Goal: Task Accomplishment & Management: Complete application form

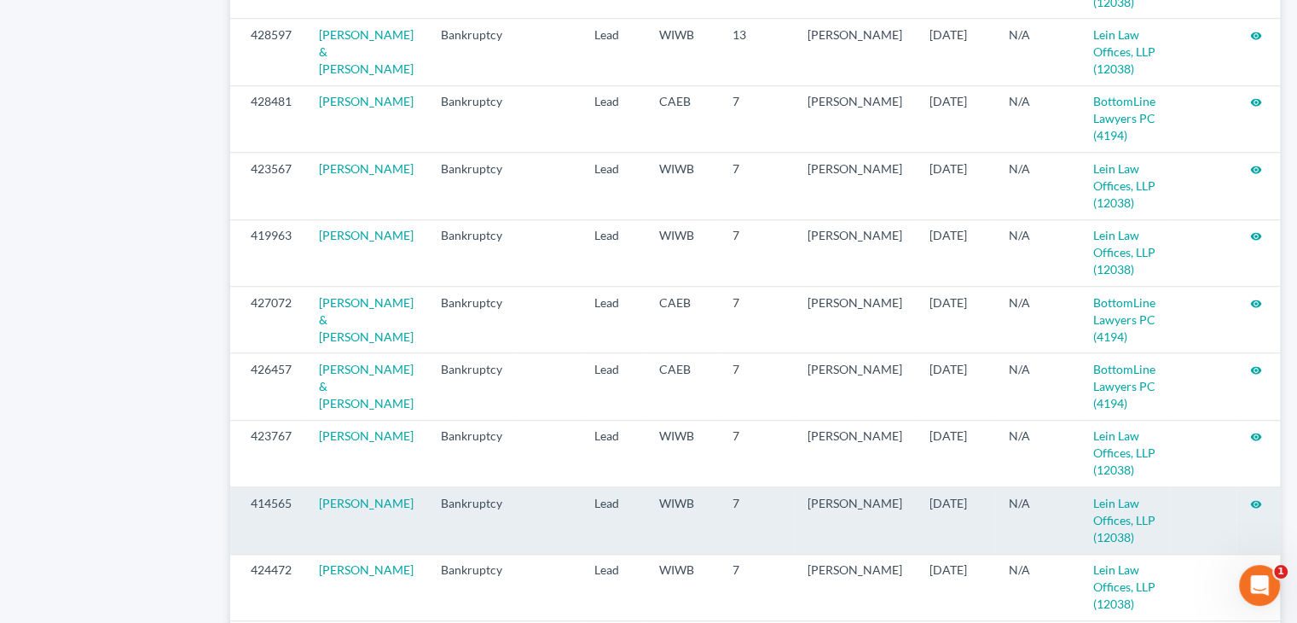
scroll to position [1706, 0]
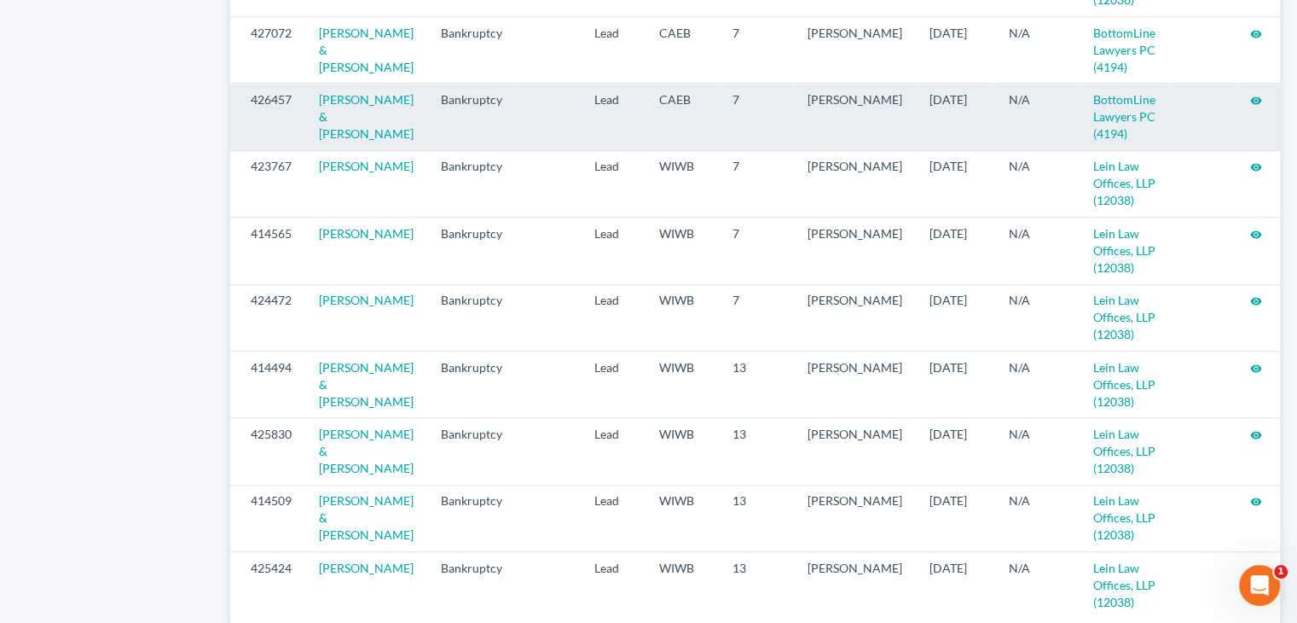
click at [1255, 107] on icon "visibility" at bounding box center [1256, 101] width 12 height 12
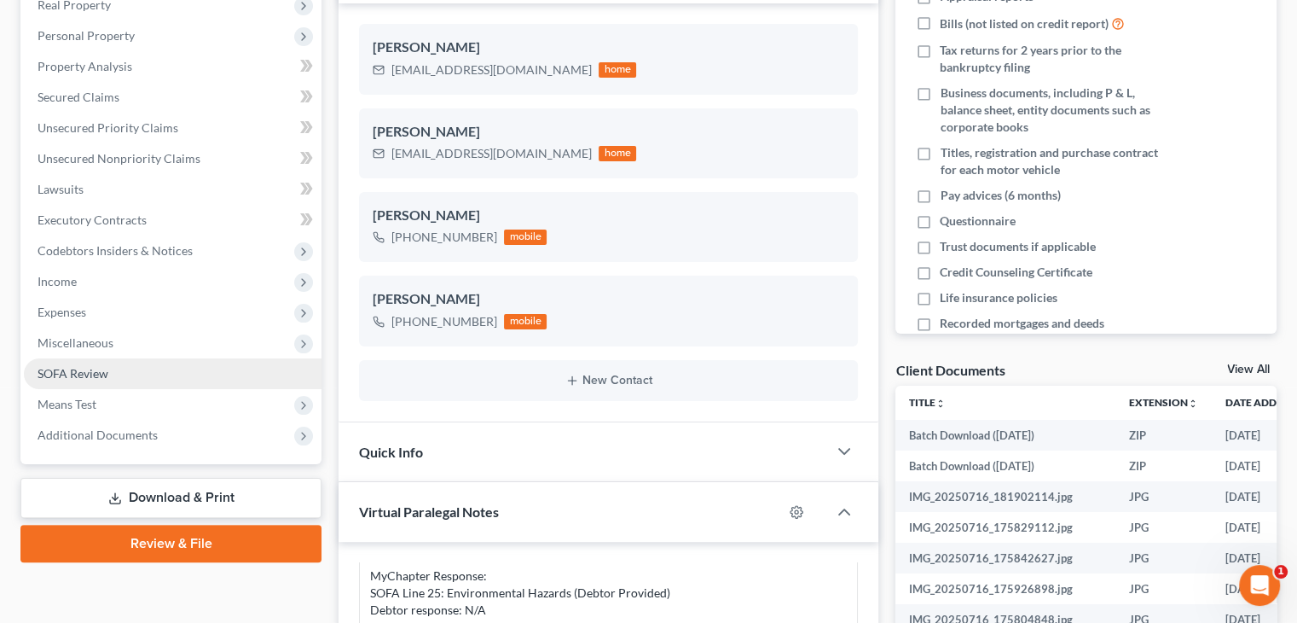
scroll to position [341, 0]
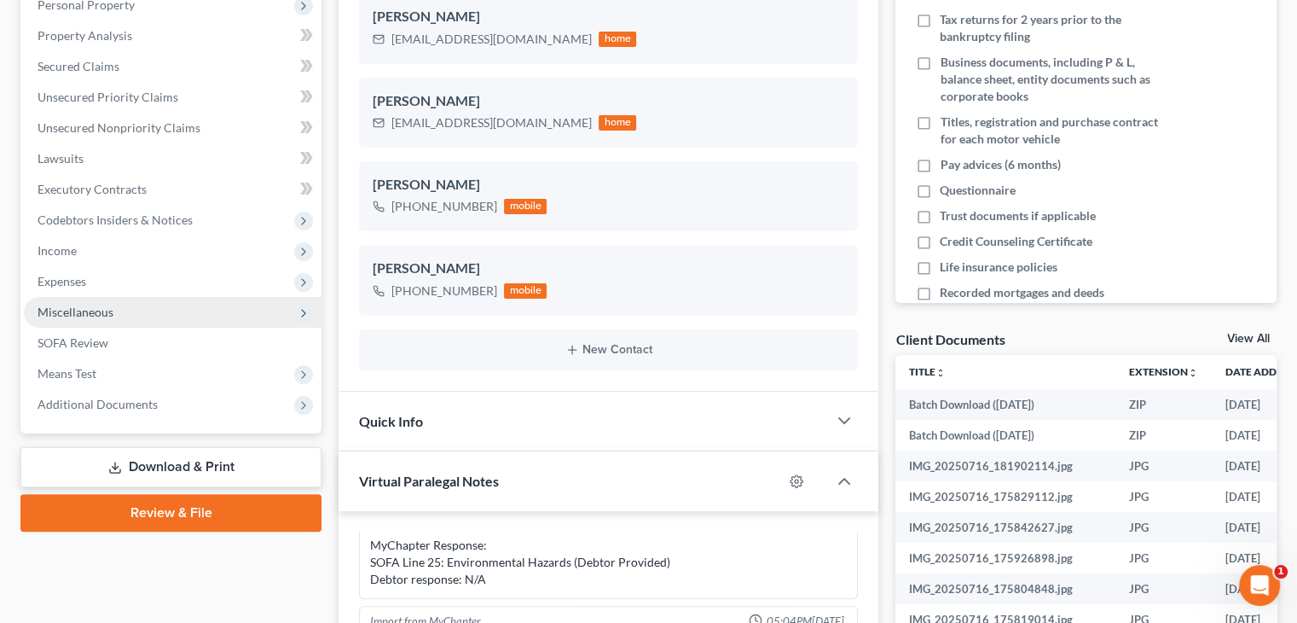
click at [119, 301] on span "Miscellaneous" at bounding box center [173, 312] width 298 height 31
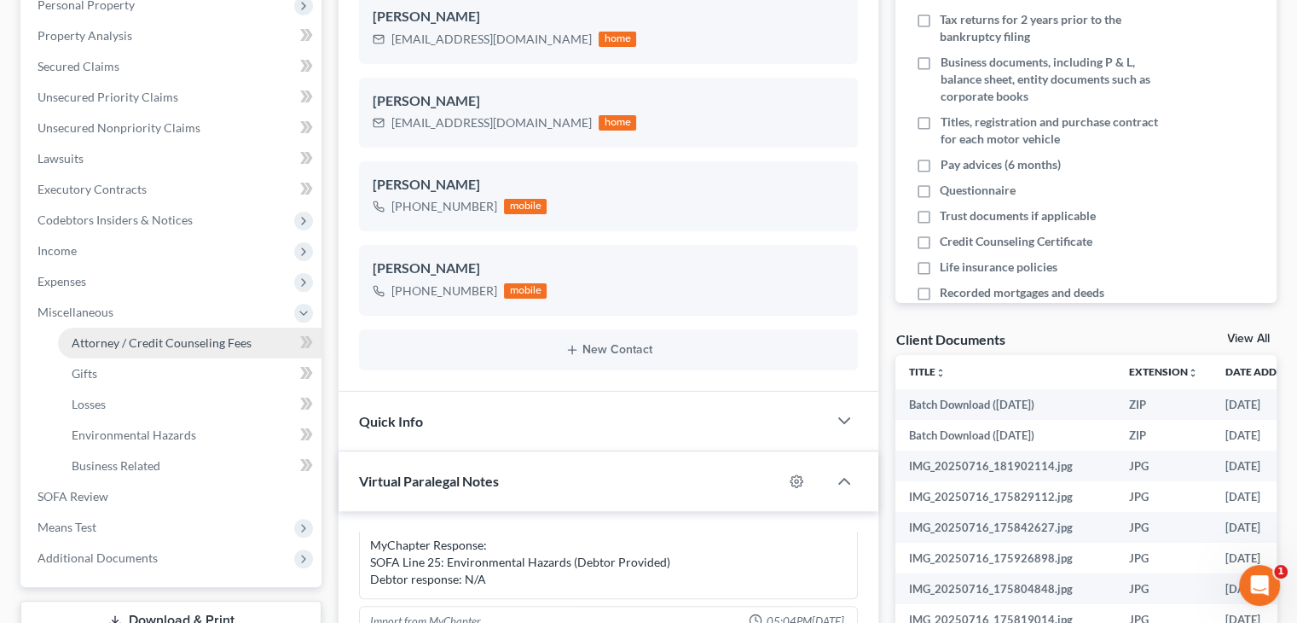
click at [113, 347] on span "Attorney / Credit Counseling Fees" at bounding box center [162, 342] width 180 height 14
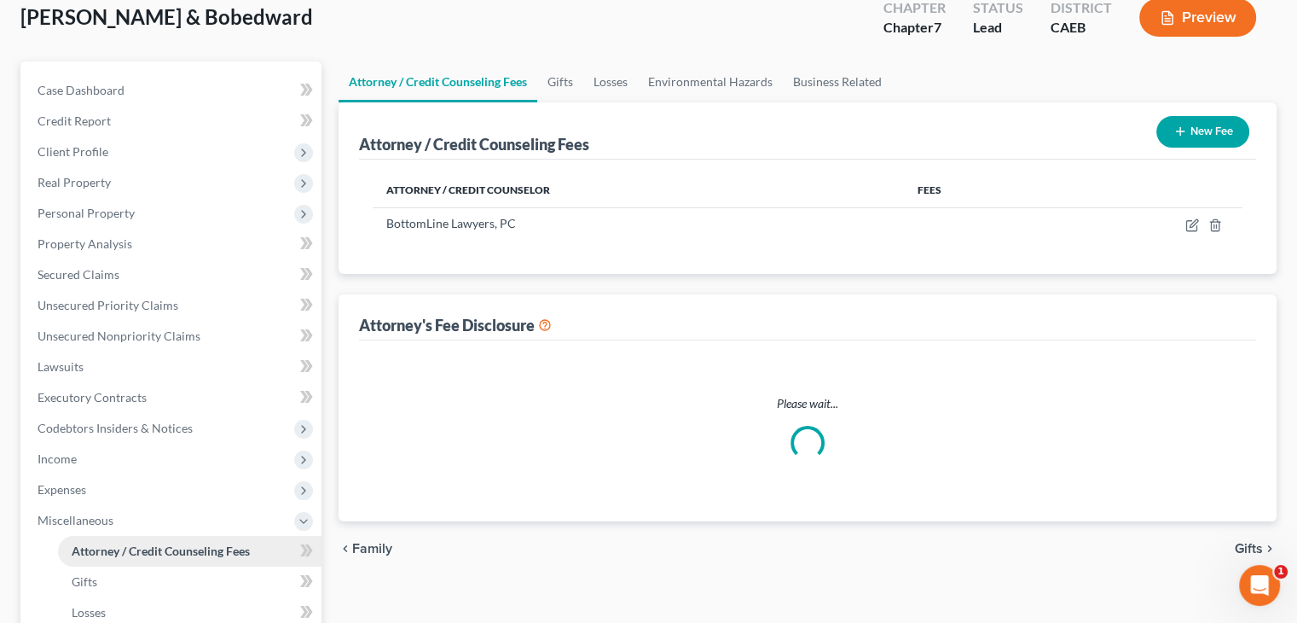
scroll to position [16, 0]
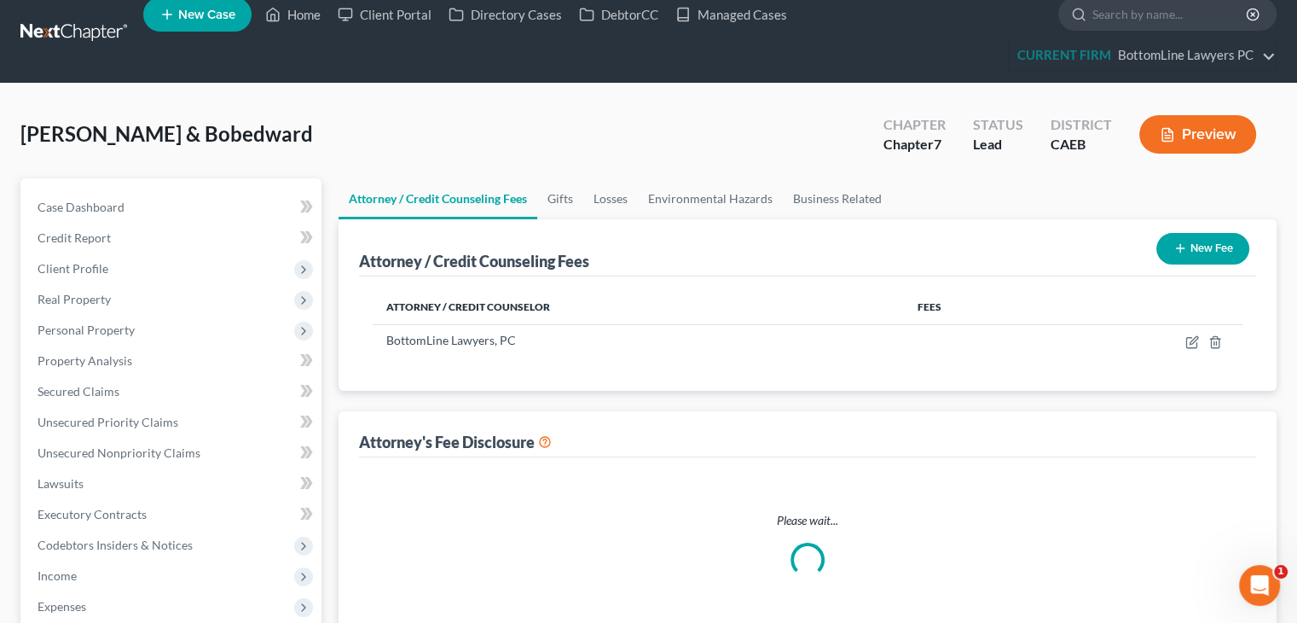
select select "0"
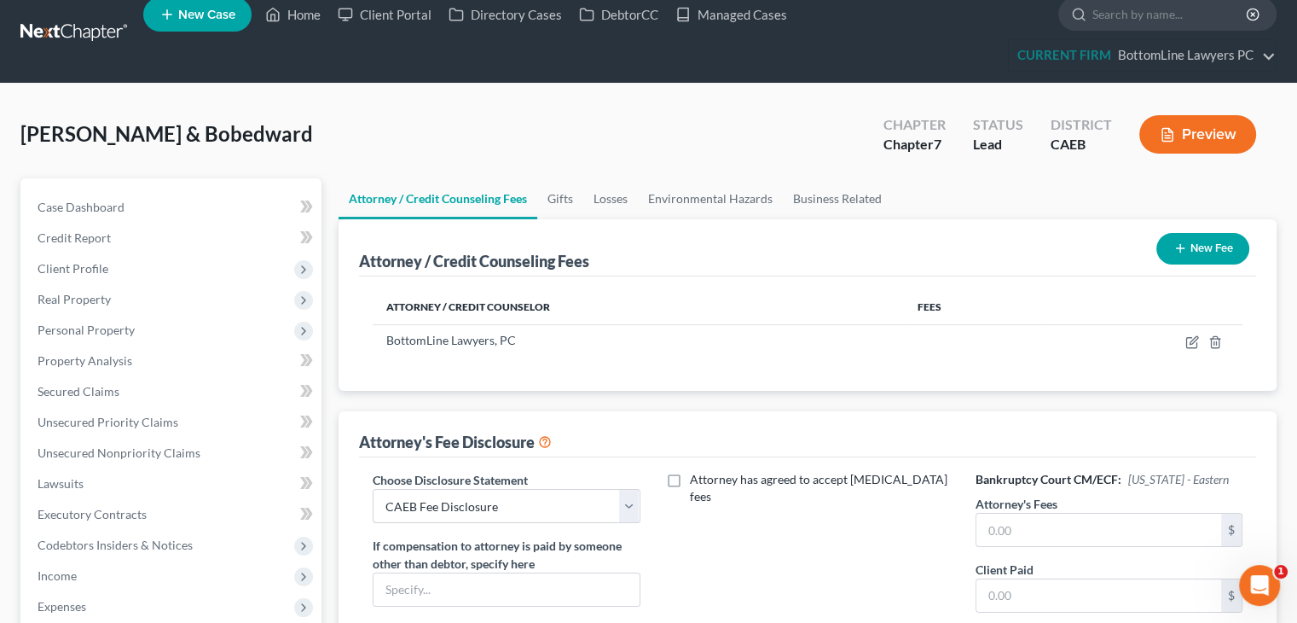
scroll to position [0, 0]
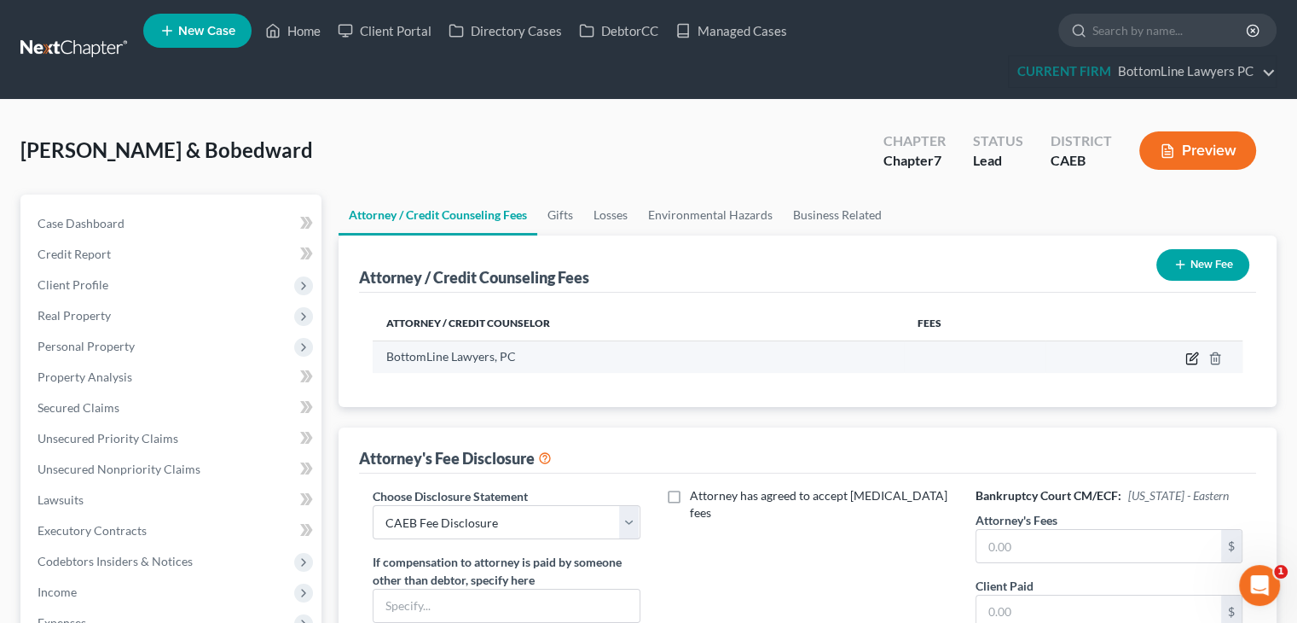
click at [1190, 354] on icon "button" at bounding box center [1192, 358] width 14 height 14
select select "4"
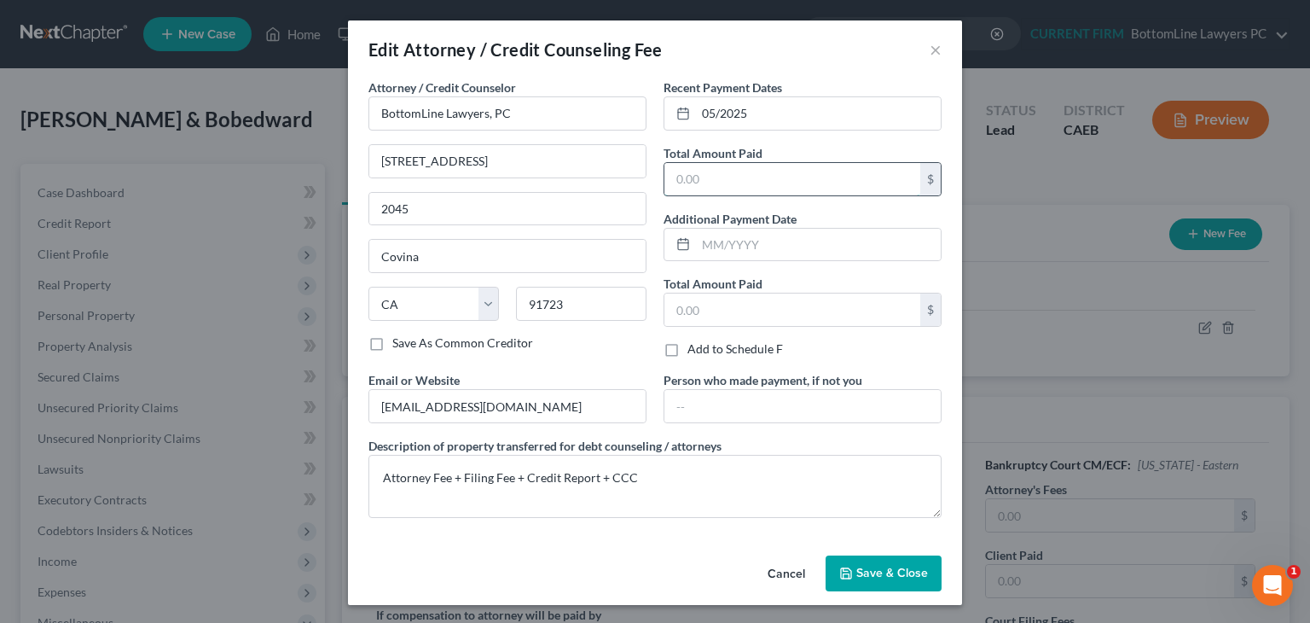
click at [795, 182] on input "text" at bounding box center [792, 179] width 256 height 32
drag, startPoint x: 805, startPoint y: 180, endPoint x: 652, endPoint y: 182, distance: 153.5
click at [655, 182] on div "Recent Payment Dates 05/2025 Total Amount Paid 2,996 $ Additional Payment Date …" at bounding box center [802, 224] width 295 height 293
type input "1,500"
click at [870, 567] on span "Save & Close" at bounding box center [892, 572] width 72 height 14
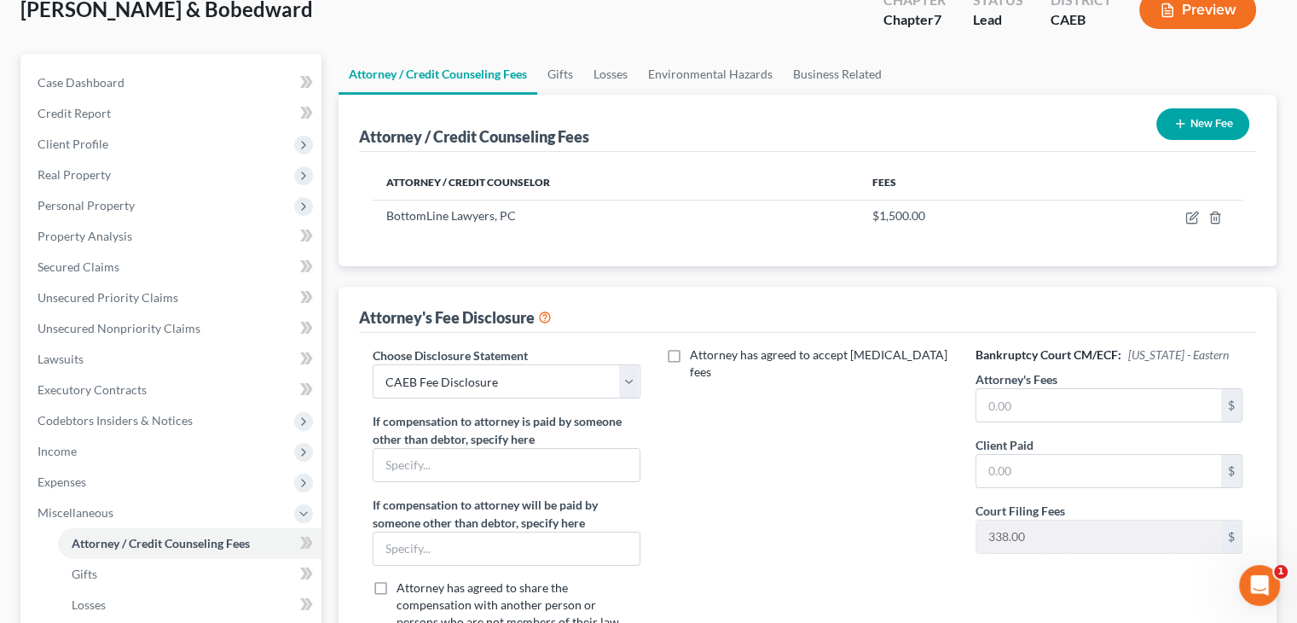
scroll to position [171, 0]
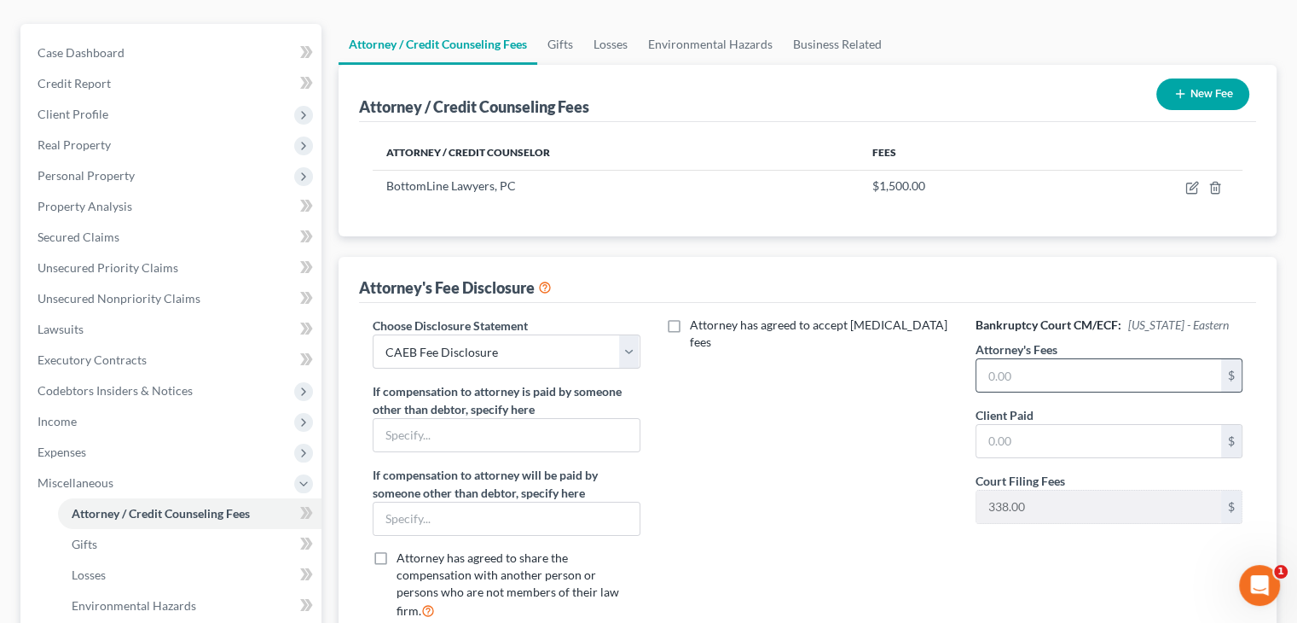
click at [1062, 358] on div "$" at bounding box center [1109, 375] width 267 height 34
click at [1064, 373] on input "text" at bounding box center [1098, 375] width 245 height 32
click at [1192, 186] on icon "button" at bounding box center [1192, 188] width 14 height 14
select select "4"
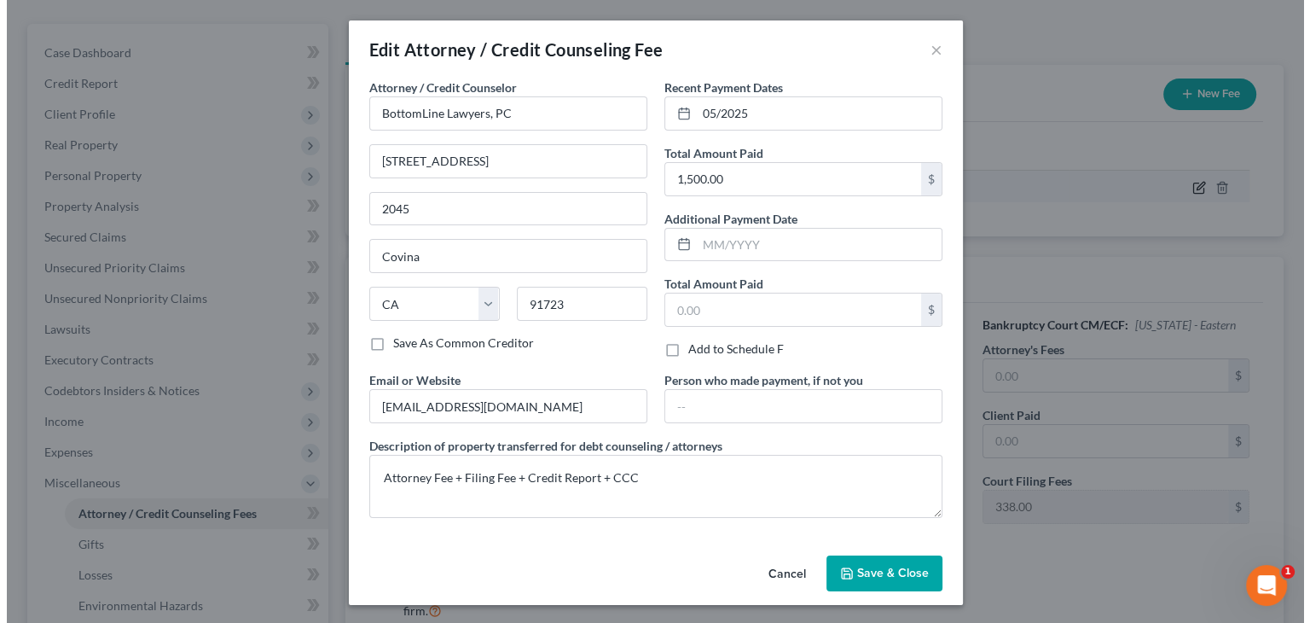
scroll to position [140, 0]
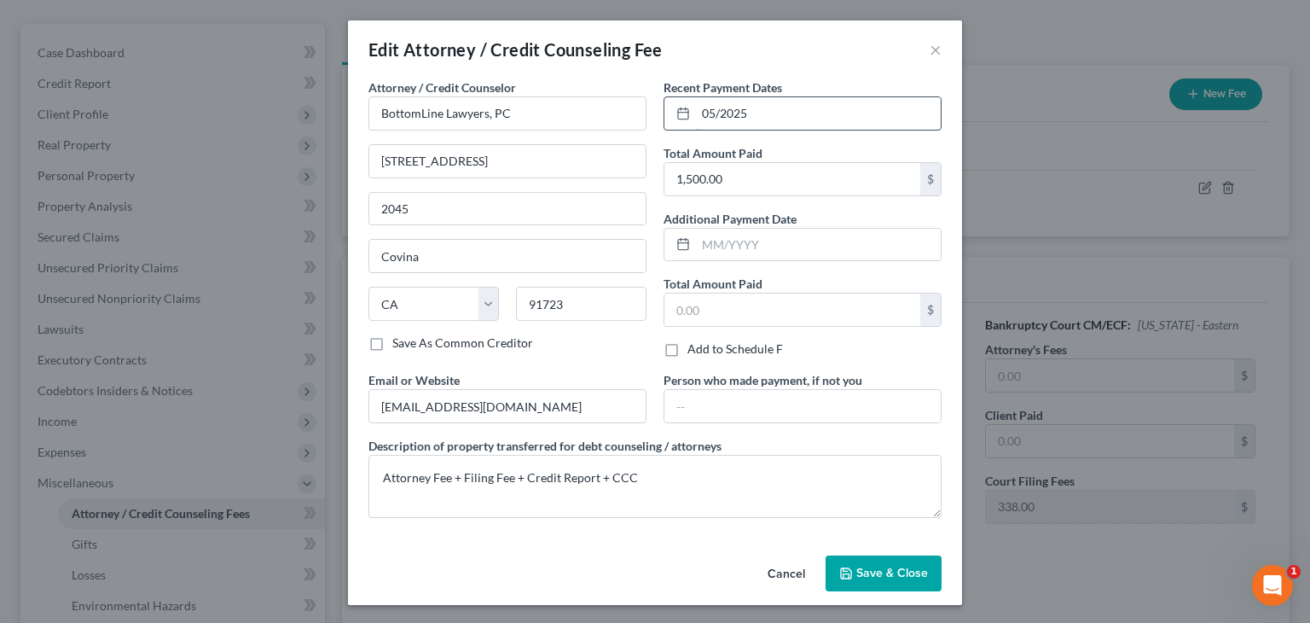
click at [706, 110] on input "05/2025" at bounding box center [818, 113] width 245 height 32
type input "06/2025"
click at [892, 574] on span "Save & Close" at bounding box center [892, 572] width 72 height 14
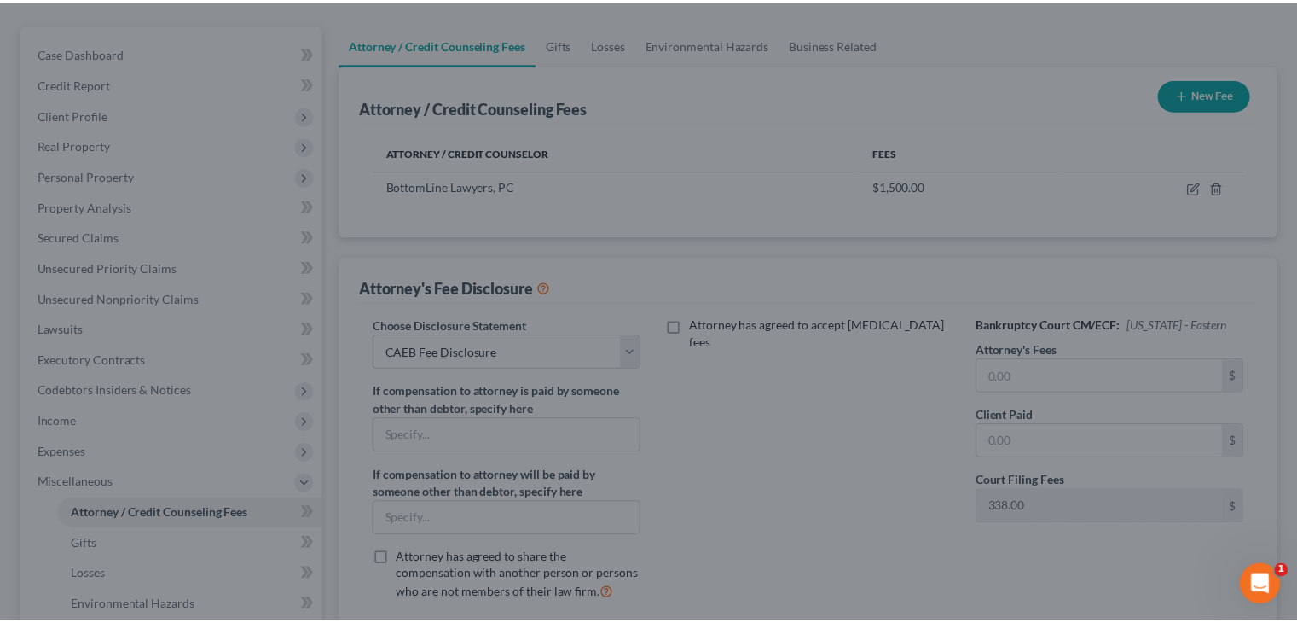
scroll to position [171, 0]
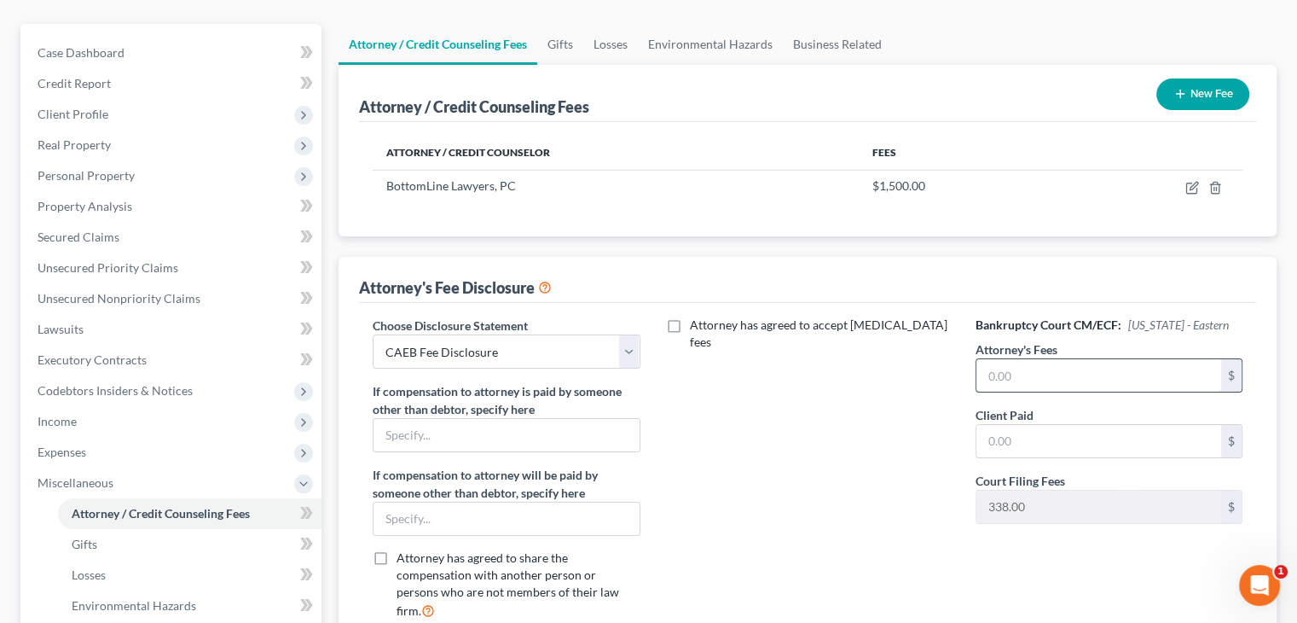
click at [1069, 363] on input "text" at bounding box center [1098, 375] width 245 height 32
type input "2,996"
click at [1052, 443] on input "text" at bounding box center [1098, 441] width 245 height 32
type input "1,500"
click at [896, 418] on div "Attorney has agreed to accept retainer fees" at bounding box center [808, 474] width 301 height 316
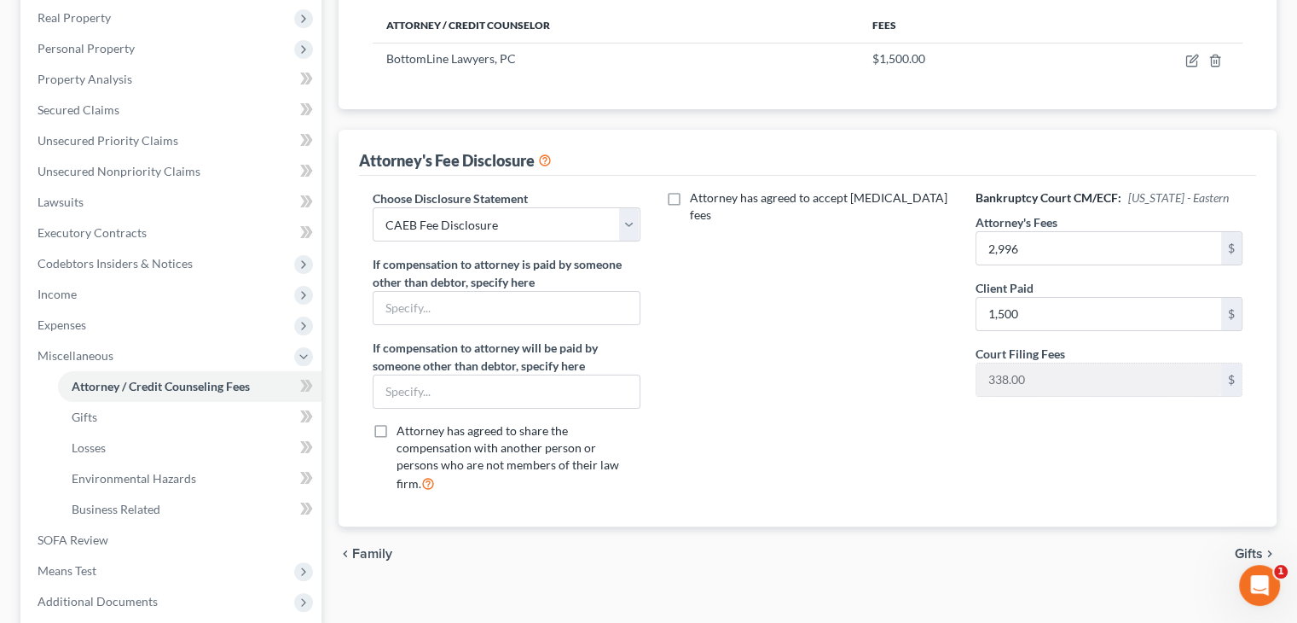
scroll to position [341, 0]
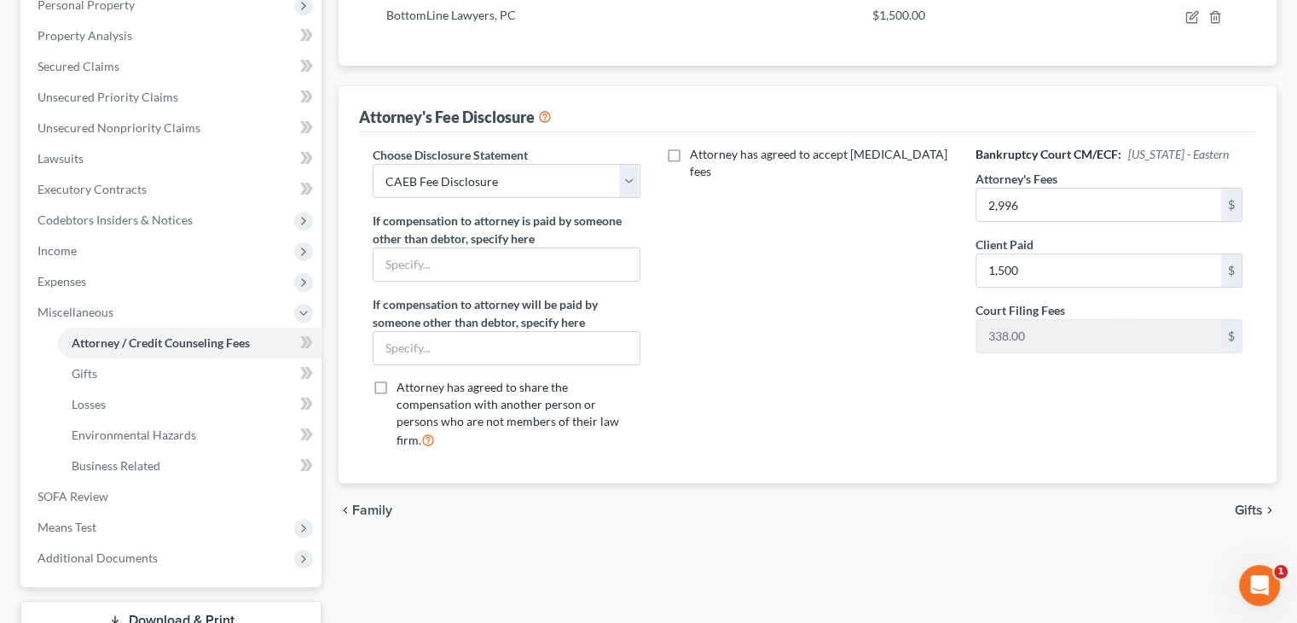
click at [1250, 503] on span "Gifts" at bounding box center [1249, 510] width 28 height 14
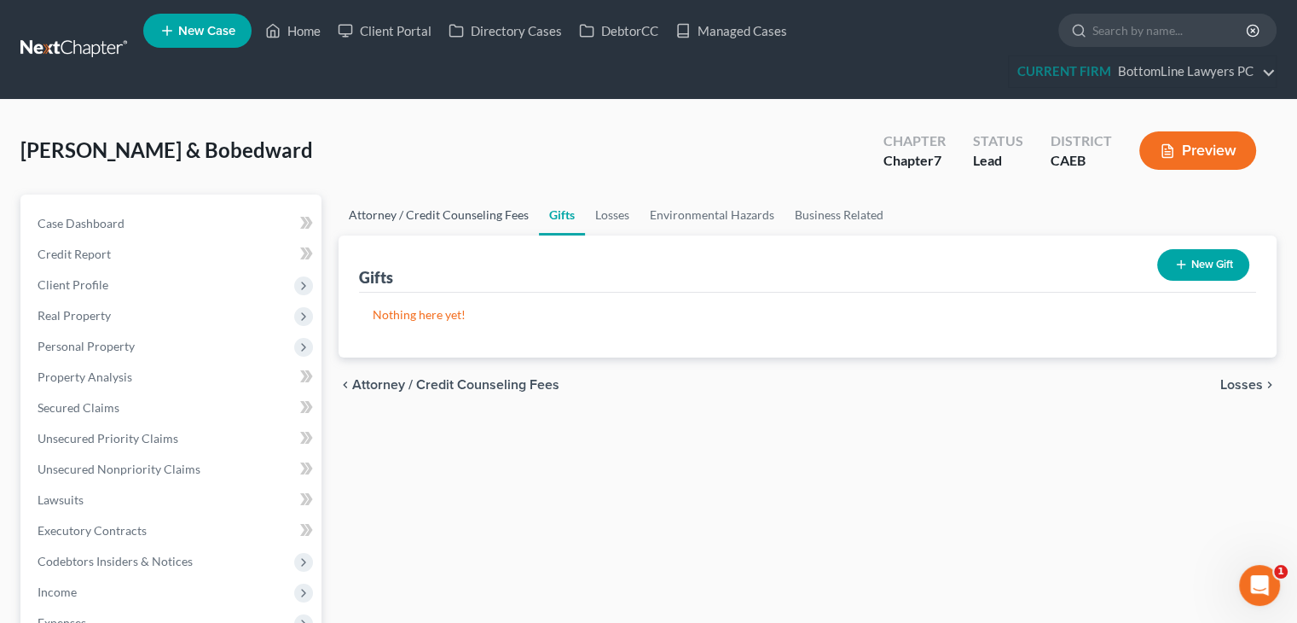
click at [495, 217] on link "Attorney / Credit Counseling Fees" at bounding box center [439, 214] width 200 height 41
select select "0"
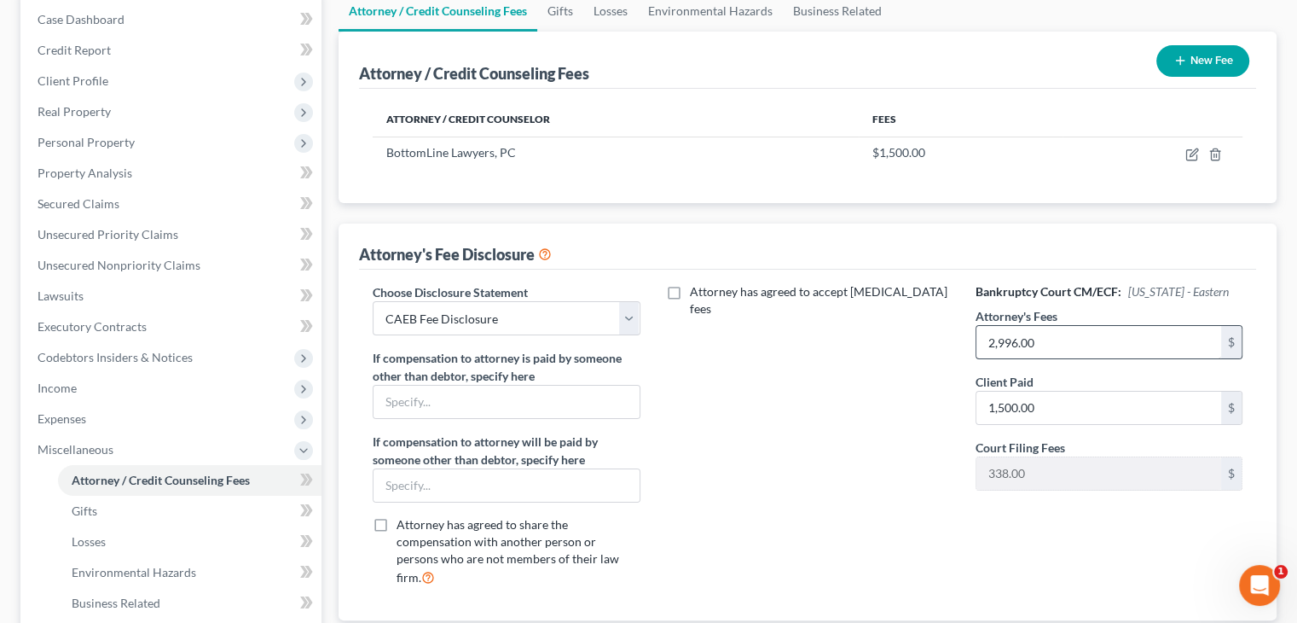
scroll to position [256, 0]
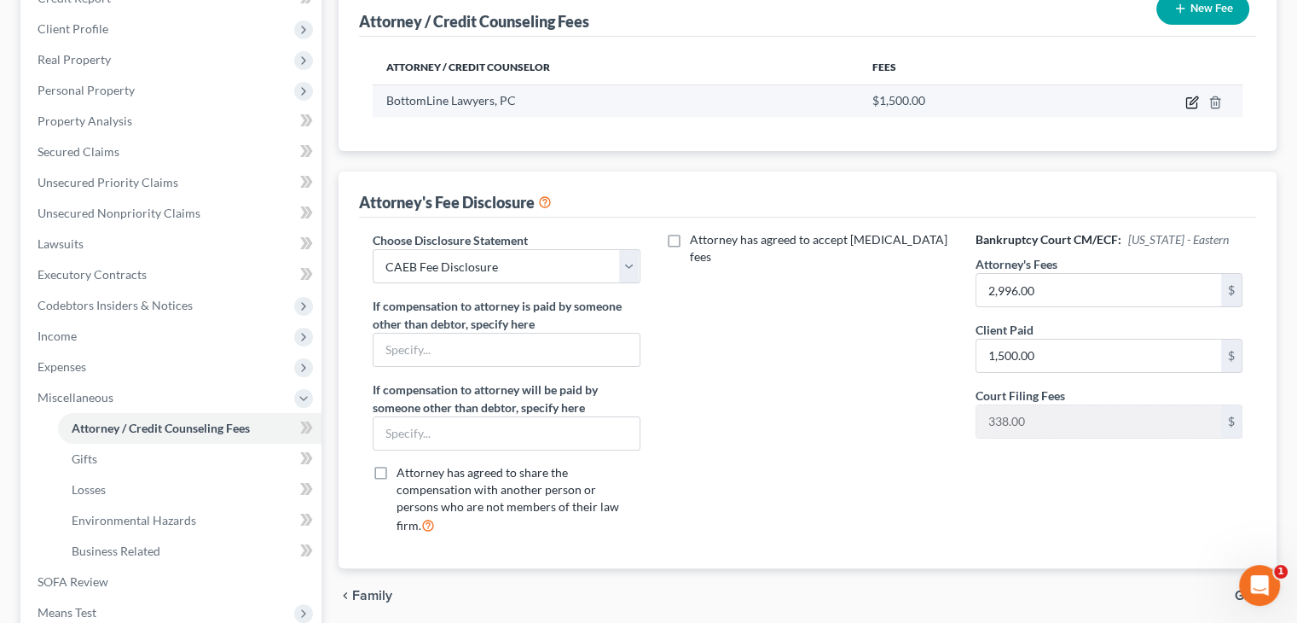
click at [1190, 102] on icon "button" at bounding box center [1194, 100] width 8 height 8
select select "4"
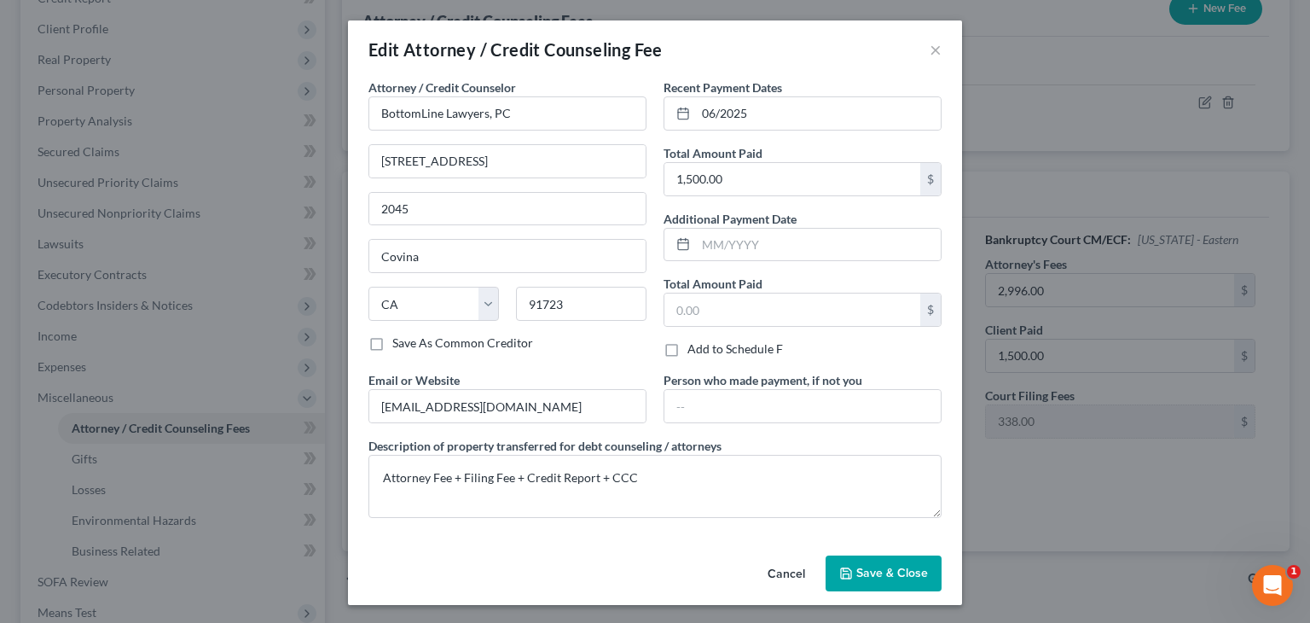
click at [883, 569] on span "Save & Close" at bounding box center [892, 572] width 72 height 14
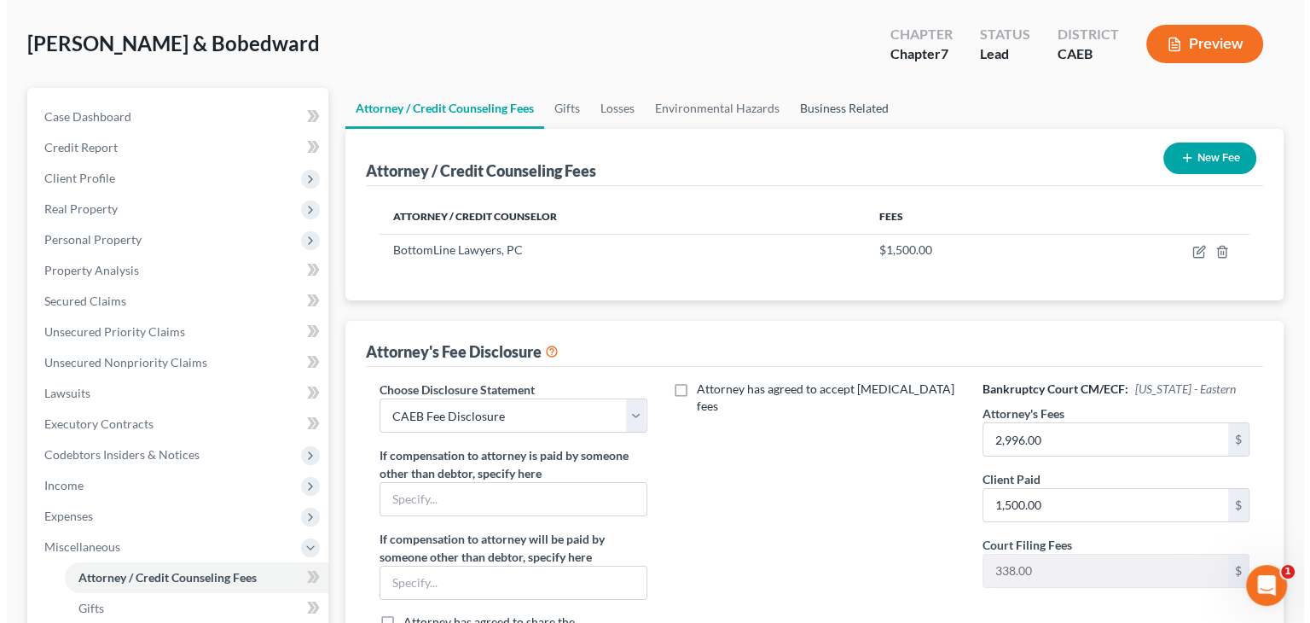
scroll to position [0, 0]
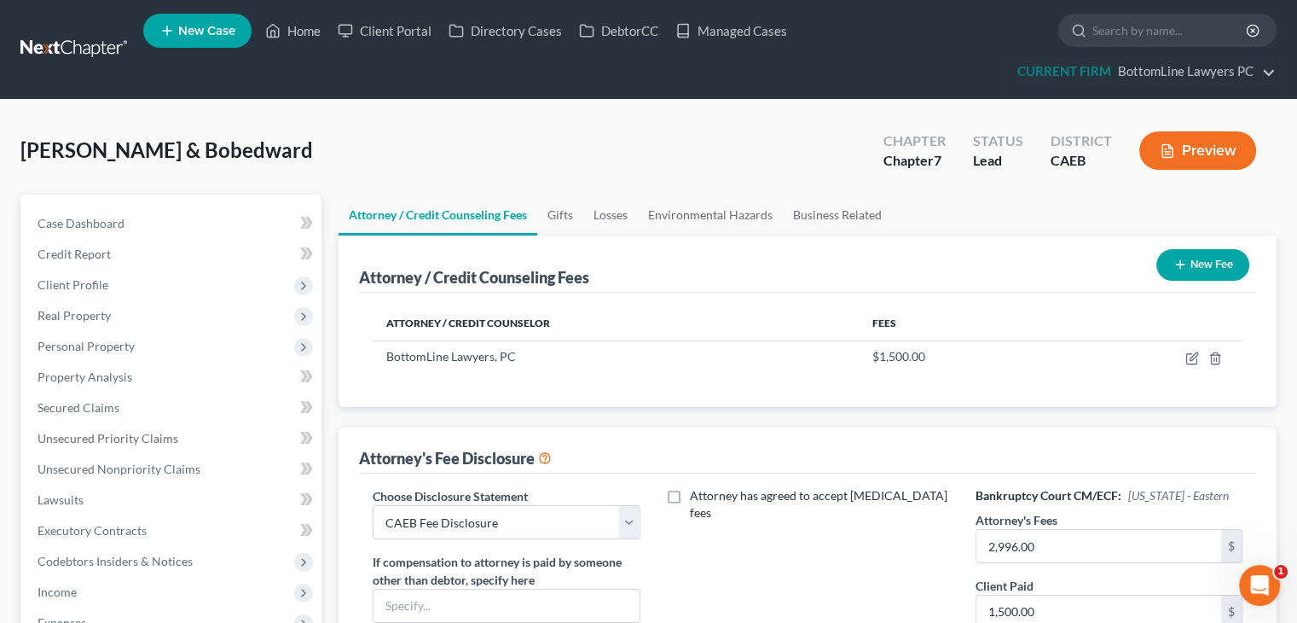
click at [1191, 146] on button "Preview" at bounding box center [1197, 150] width 117 height 38
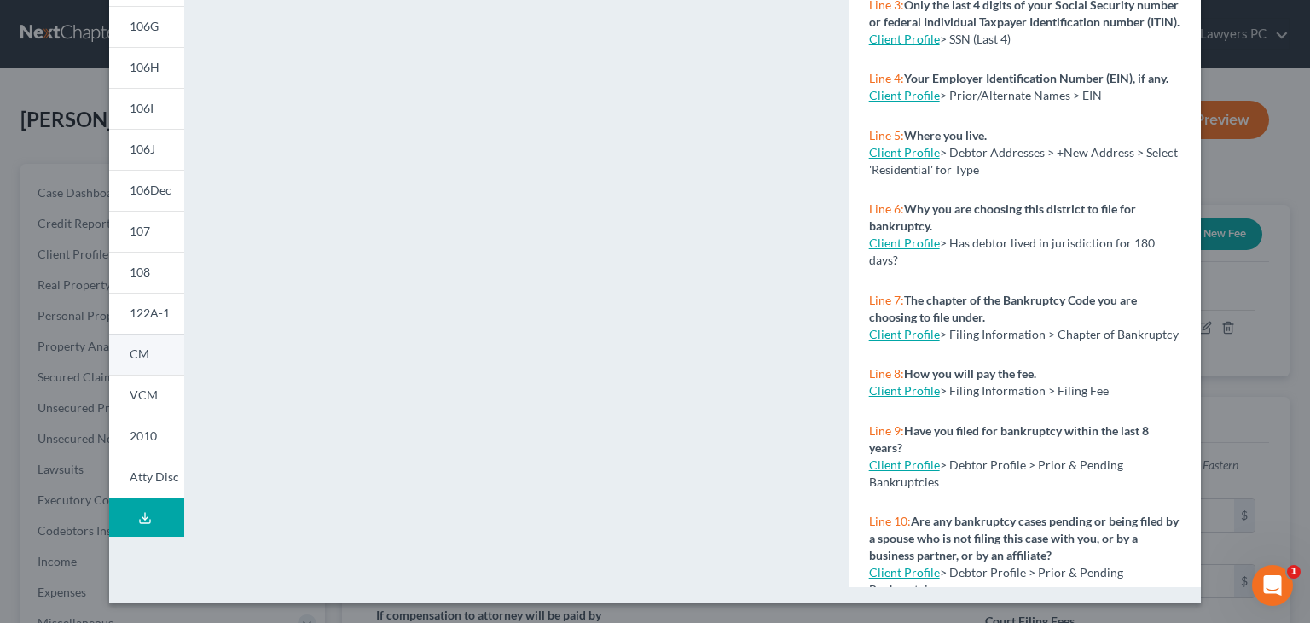
scroll to position [339, 0]
click at [142, 472] on span "Atty Disc" at bounding box center [154, 475] width 49 height 14
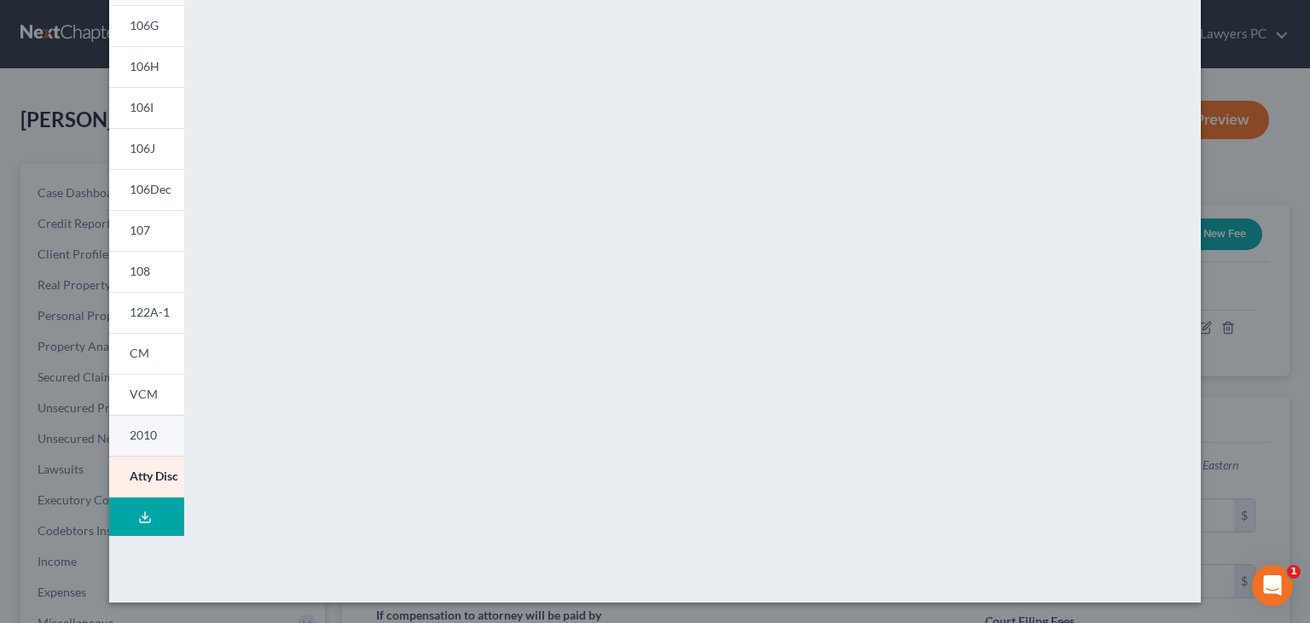
click at [130, 432] on span "2010" at bounding box center [143, 434] width 27 height 14
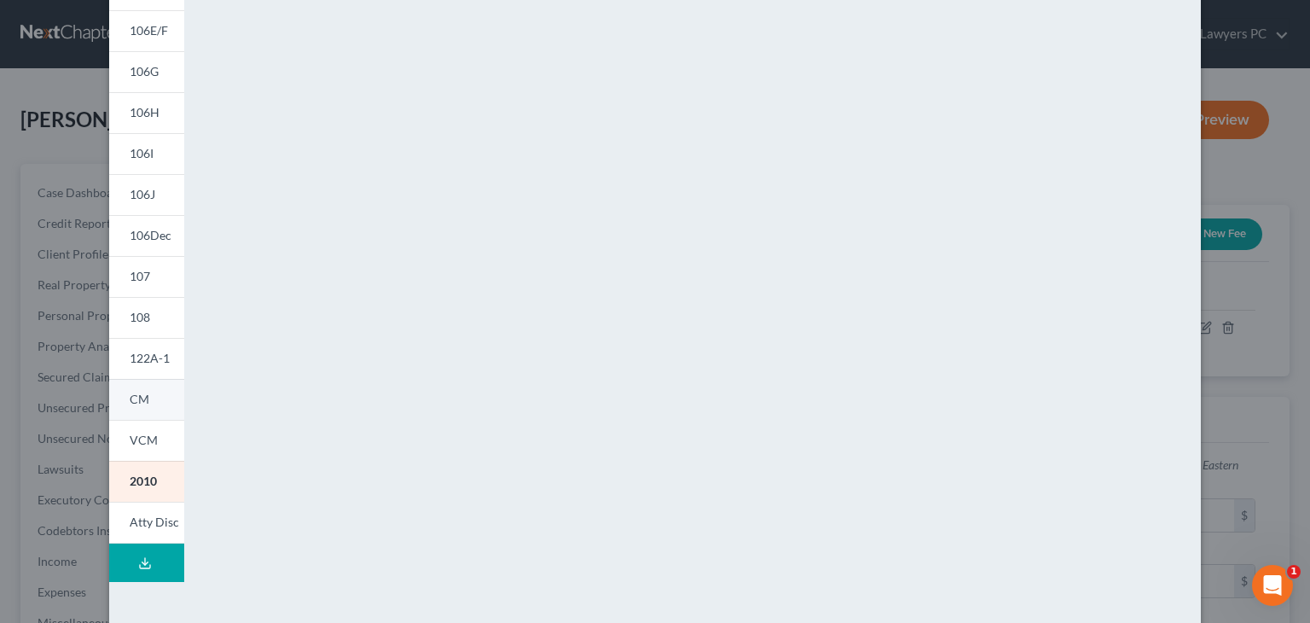
scroll to position [323, 0]
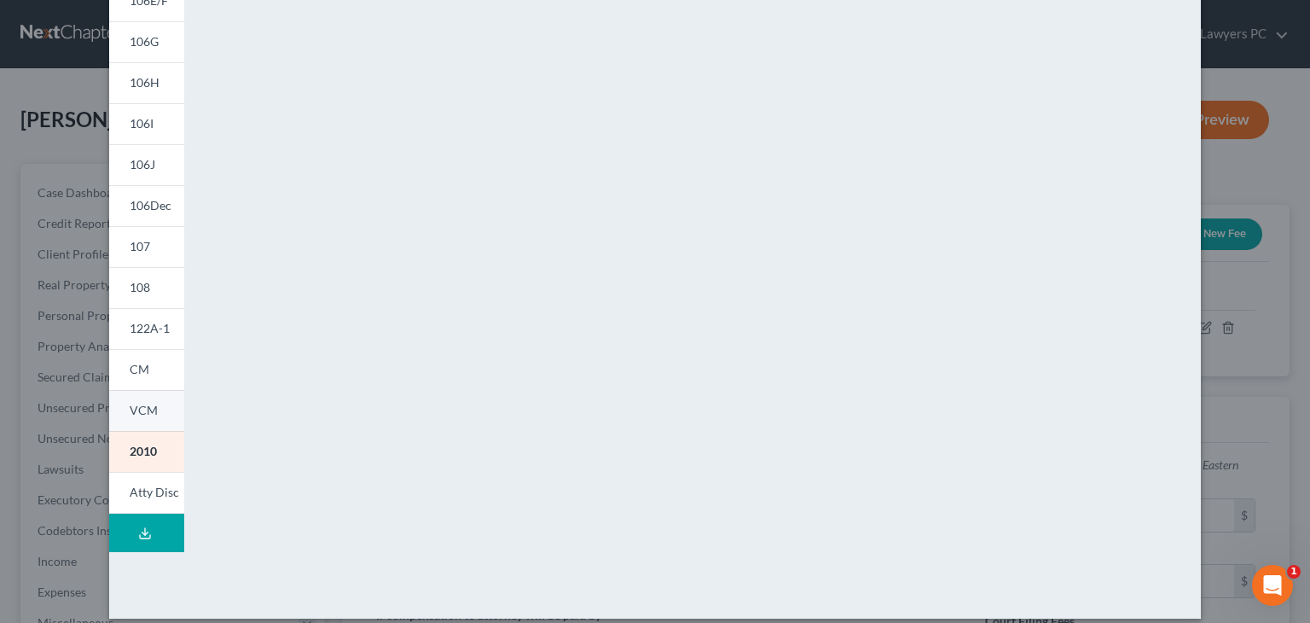
click at [147, 404] on span "VCM" at bounding box center [144, 410] width 28 height 14
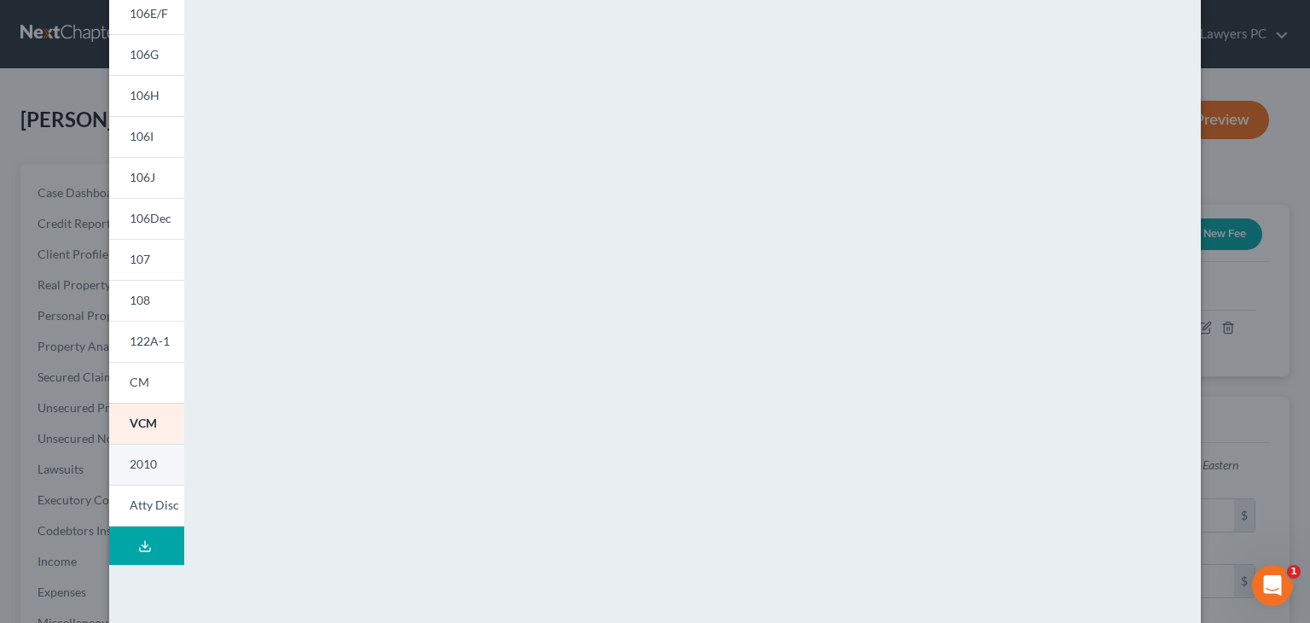
scroll to position [339, 0]
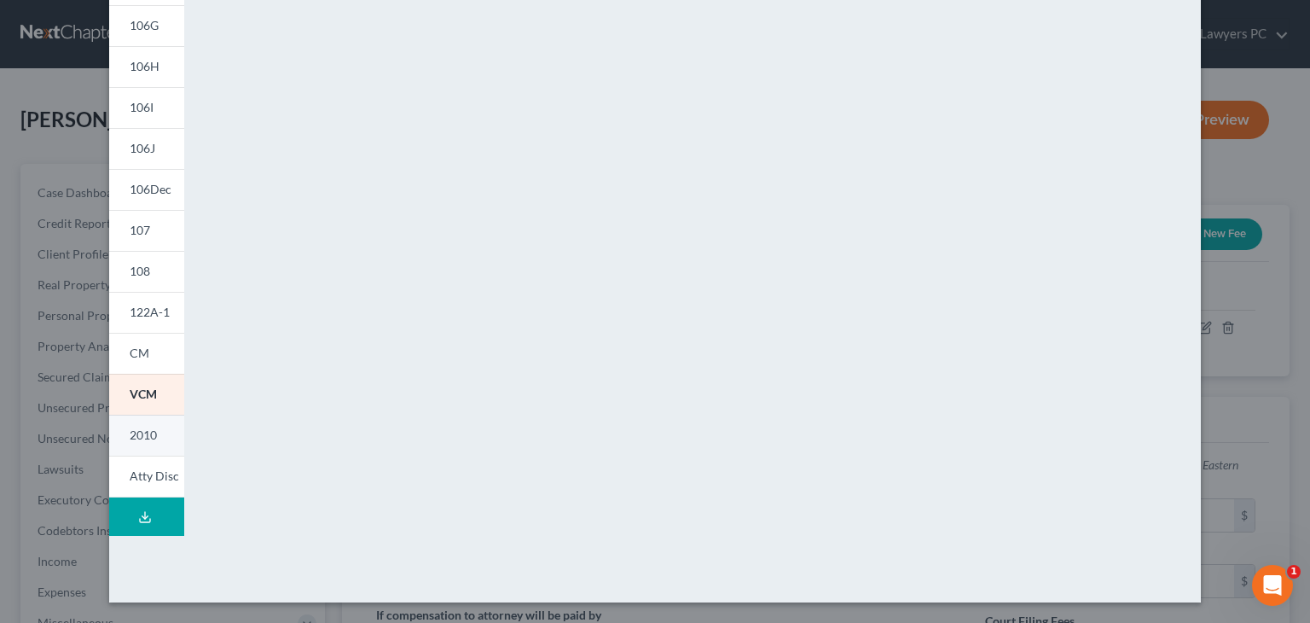
click at [135, 432] on span "2010" at bounding box center [143, 434] width 27 height 14
click at [142, 228] on span "107" at bounding box center [140, 230] width 20 height 14
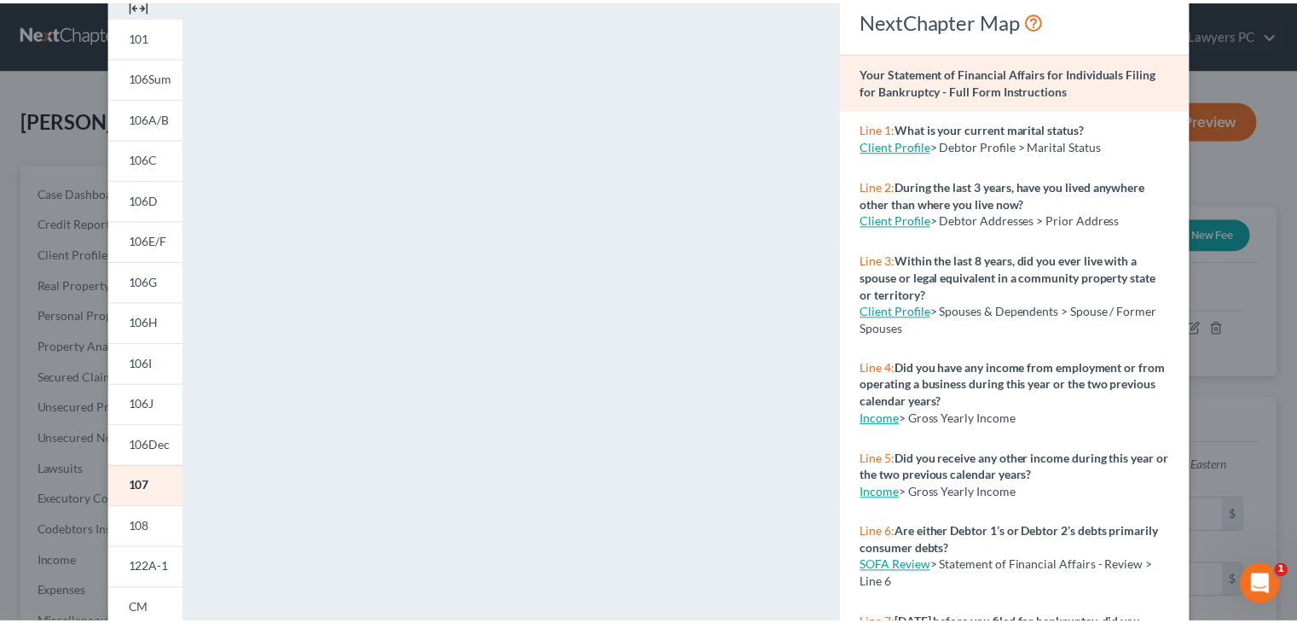
scroll to position [0, 0]
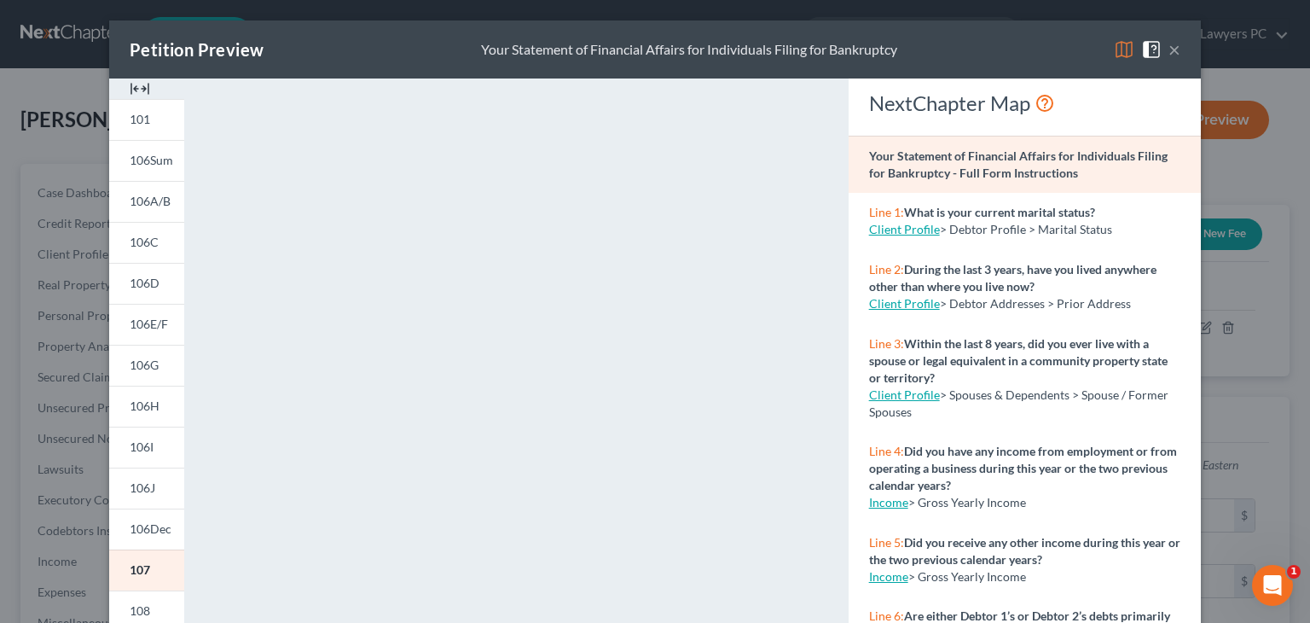
click at [1168, 47] on button "×" at bounding box center [1174, 49] width 12 height 20
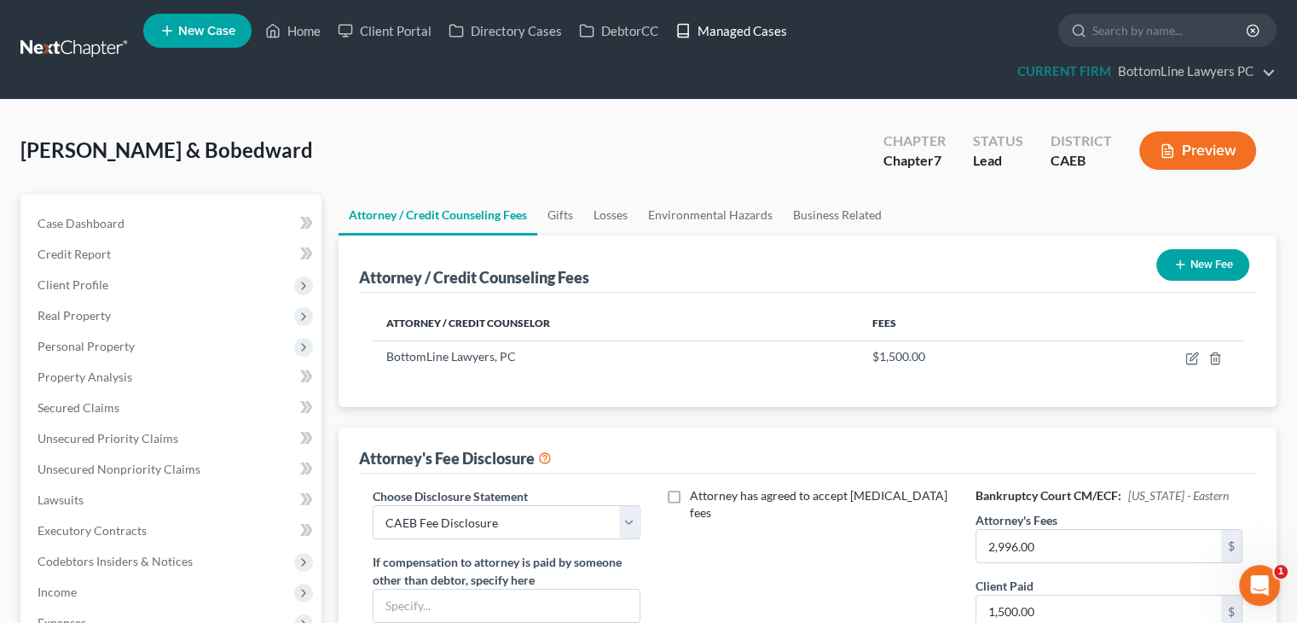
click at [730, 26] on link "Managed Cases" at bounding box center [731, 30] width 129 height 31
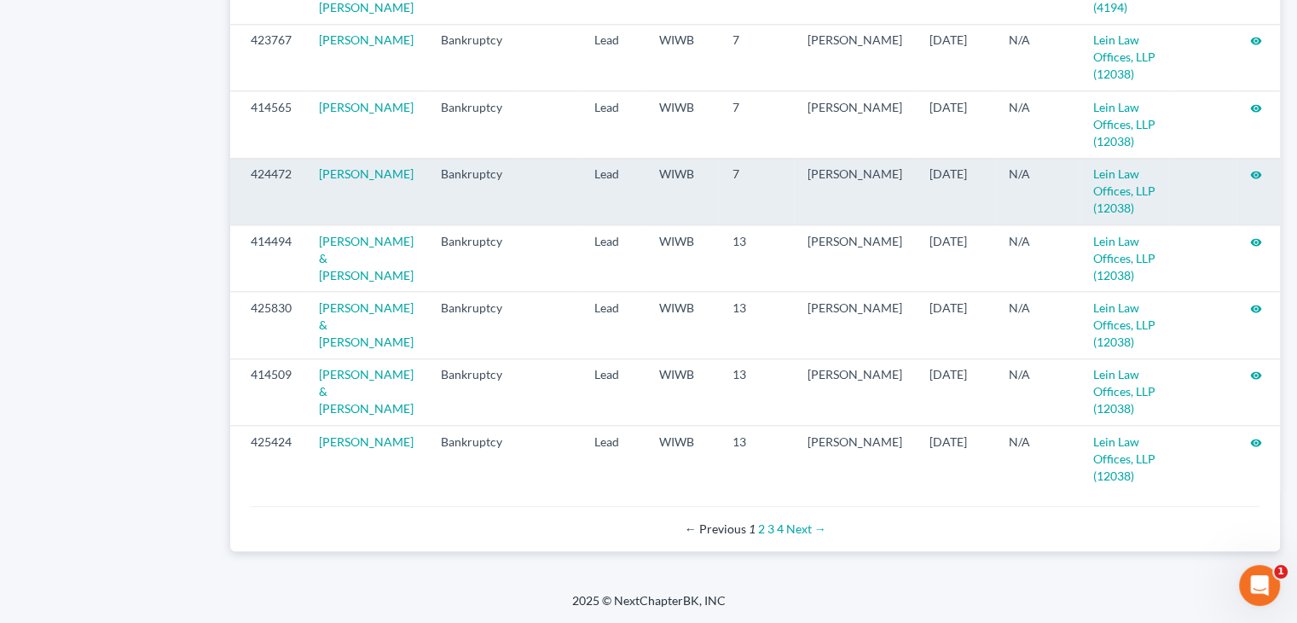
scroll to position [1880, 0]
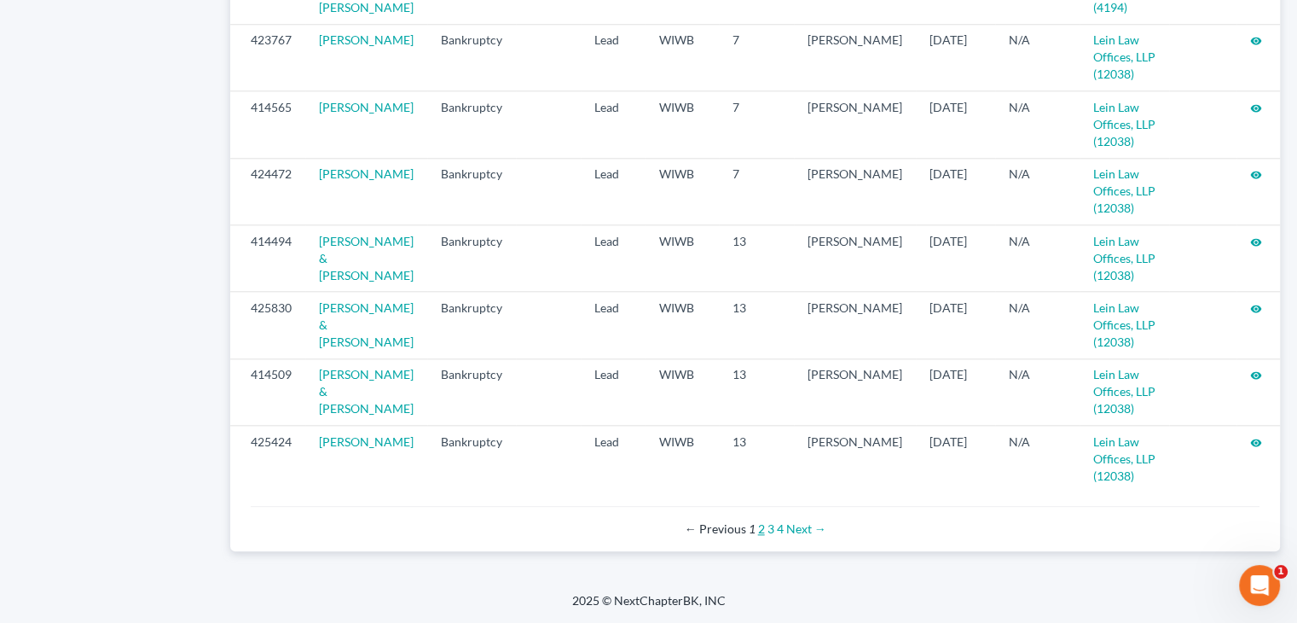
click at [762, 529] on link "2" at bounding box center [761, 528] width 7 height 14
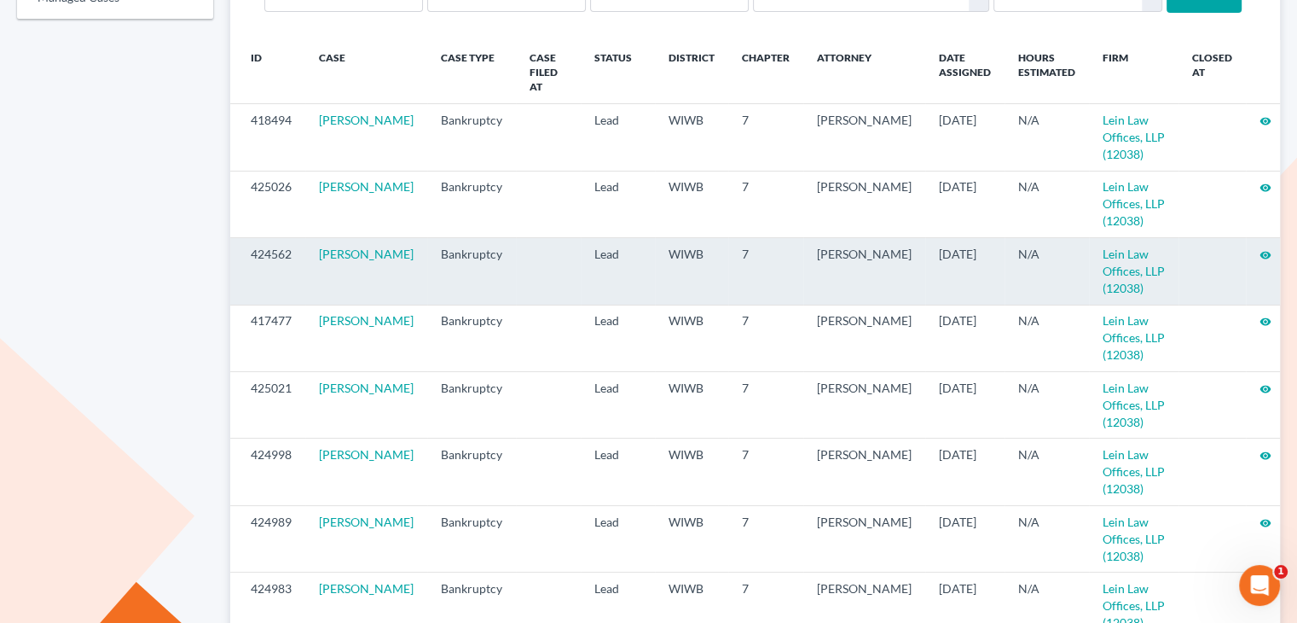
scroll to position [256, 0]
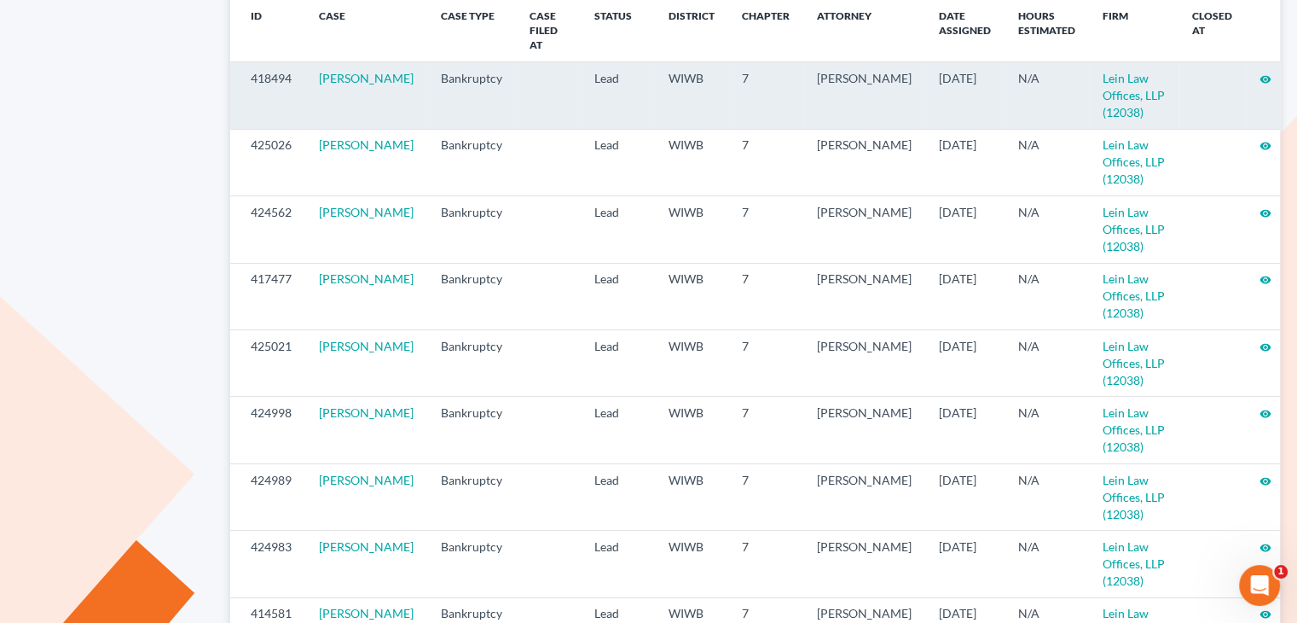
click at [1260, 73] on icon "visibility" at bounding box center [1266, 79] width 12 height 12
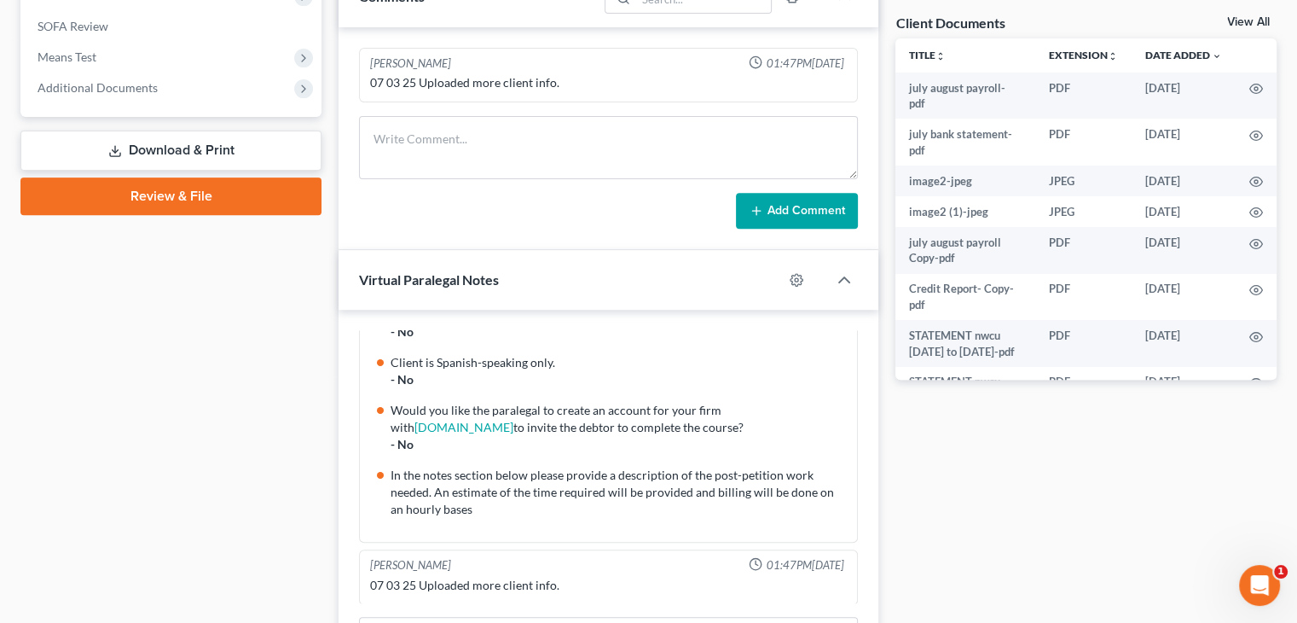
scroll to position [597, 0]
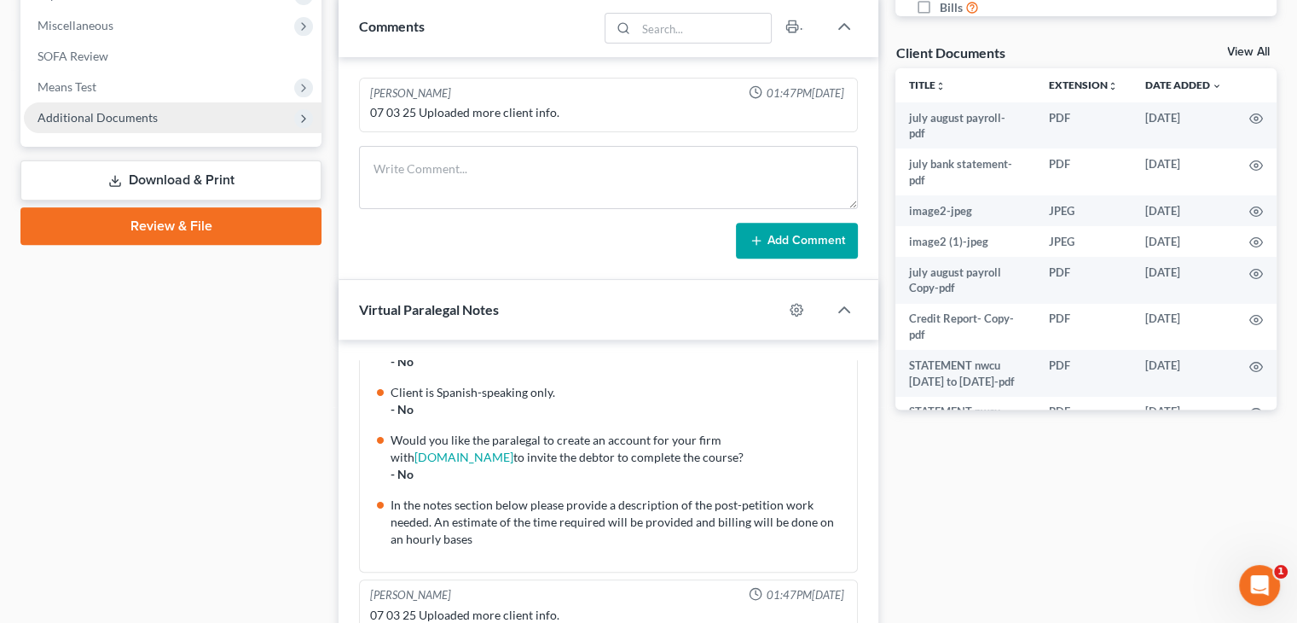
click at [152, 120] on span "Additional Documents" at bounding box center [98, 117] width 120 height 14
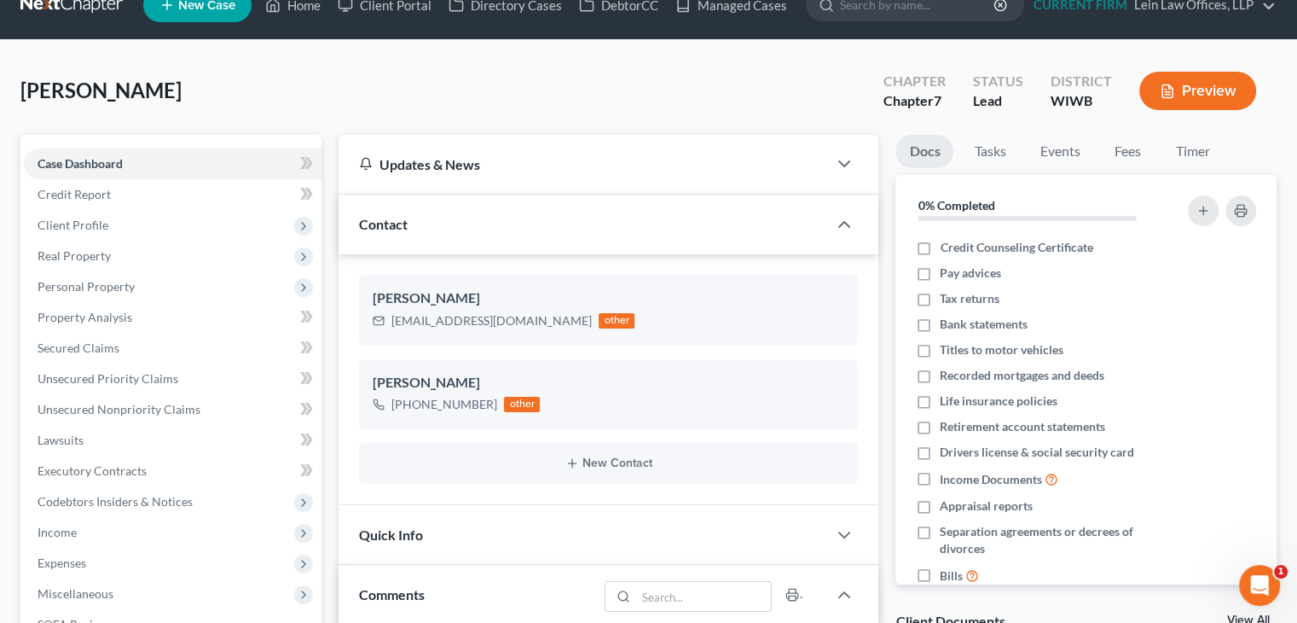
scroll to position [0, 0]
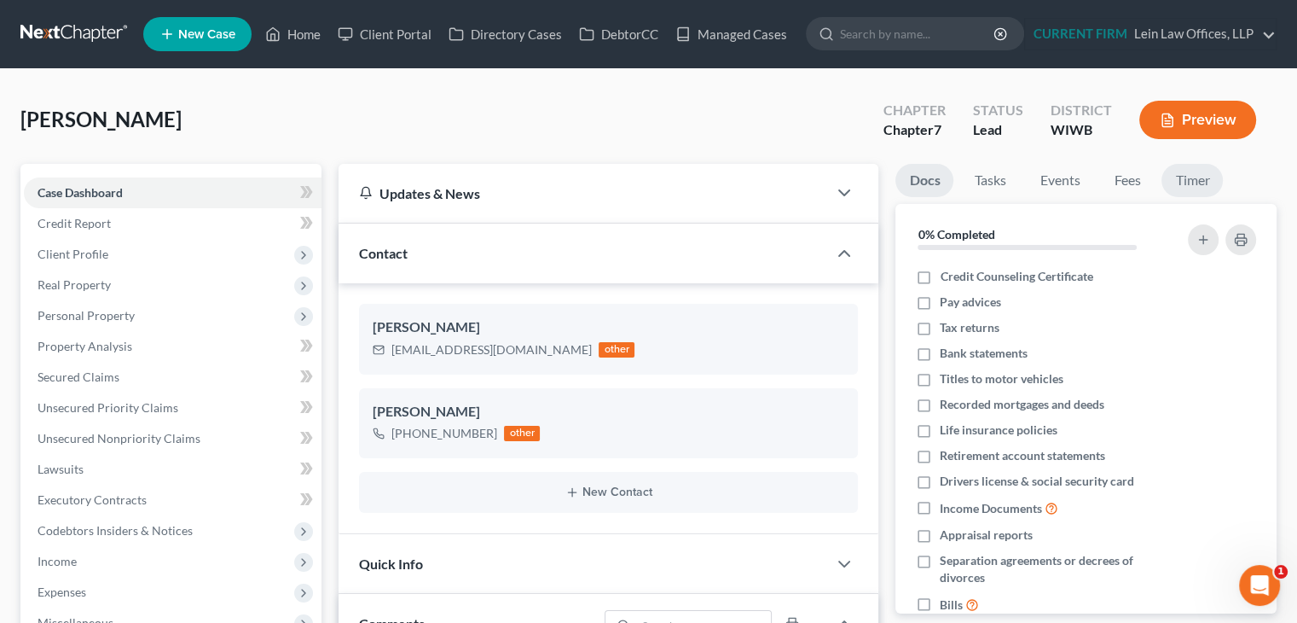
click at [1201, 178] on link "Timer" at bounding box center [1192, 180] width 61 height 33
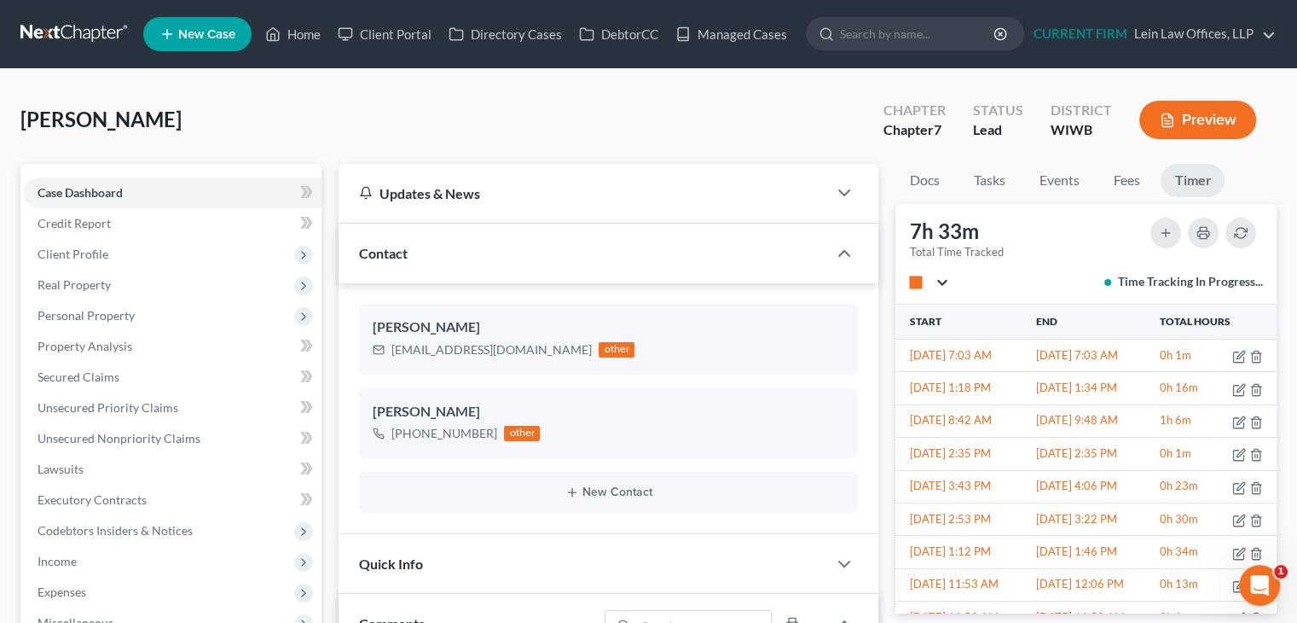
click at [942, 281] on button "stop" at bounding box center [928, 282] width 39 height 12
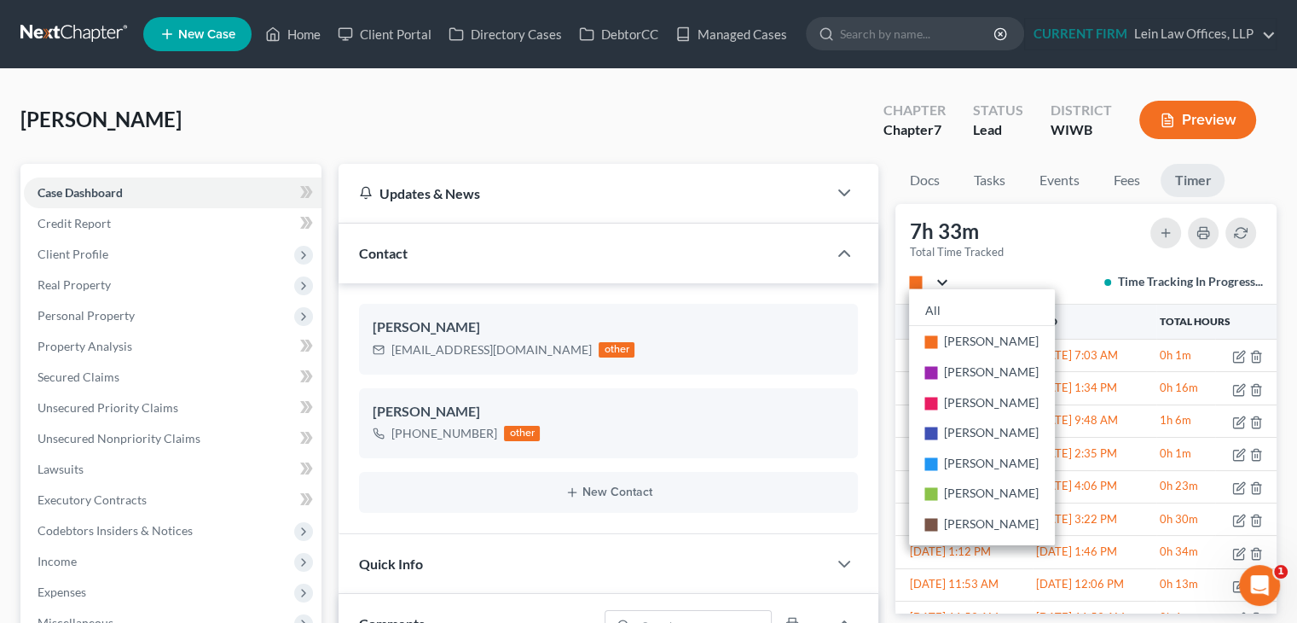
click at [1067, 248] on div "7h 33m Total Time Tracked stop All stop Ceron Davis stop Matthew Lein stop Jaco…" at bounding box center [1085, 254] width 381 height 101
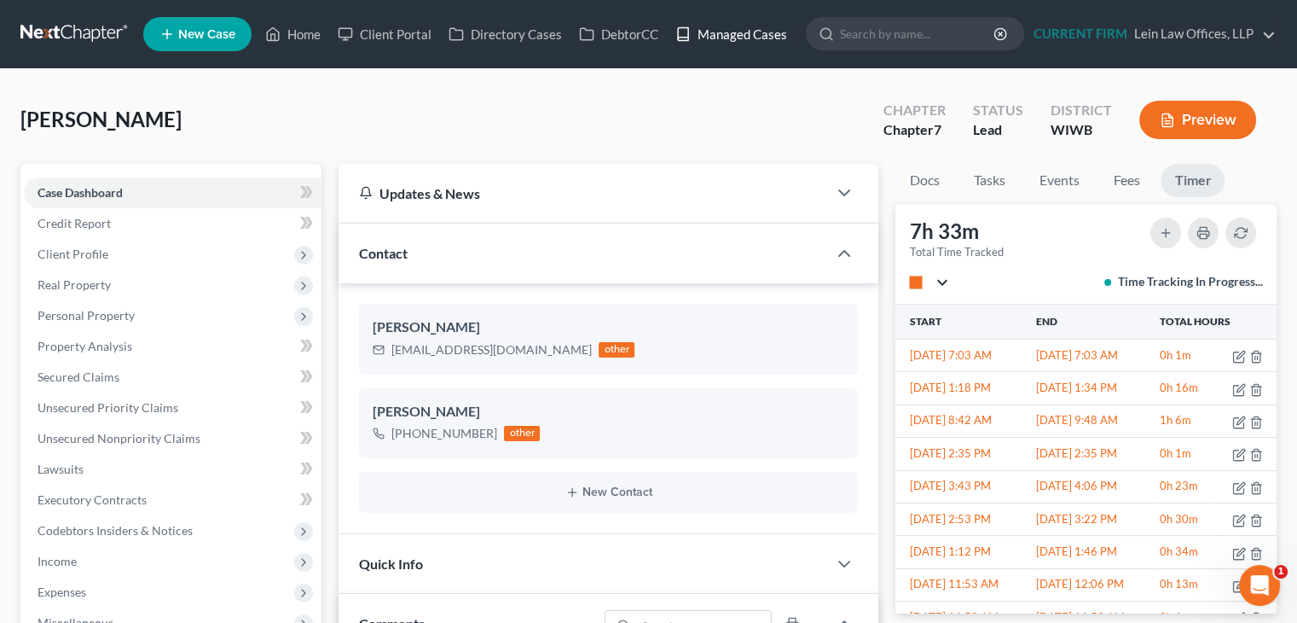
click at [764, 34] on link "Managed Cases" at bounding box center [731, 34] width 129 height 31
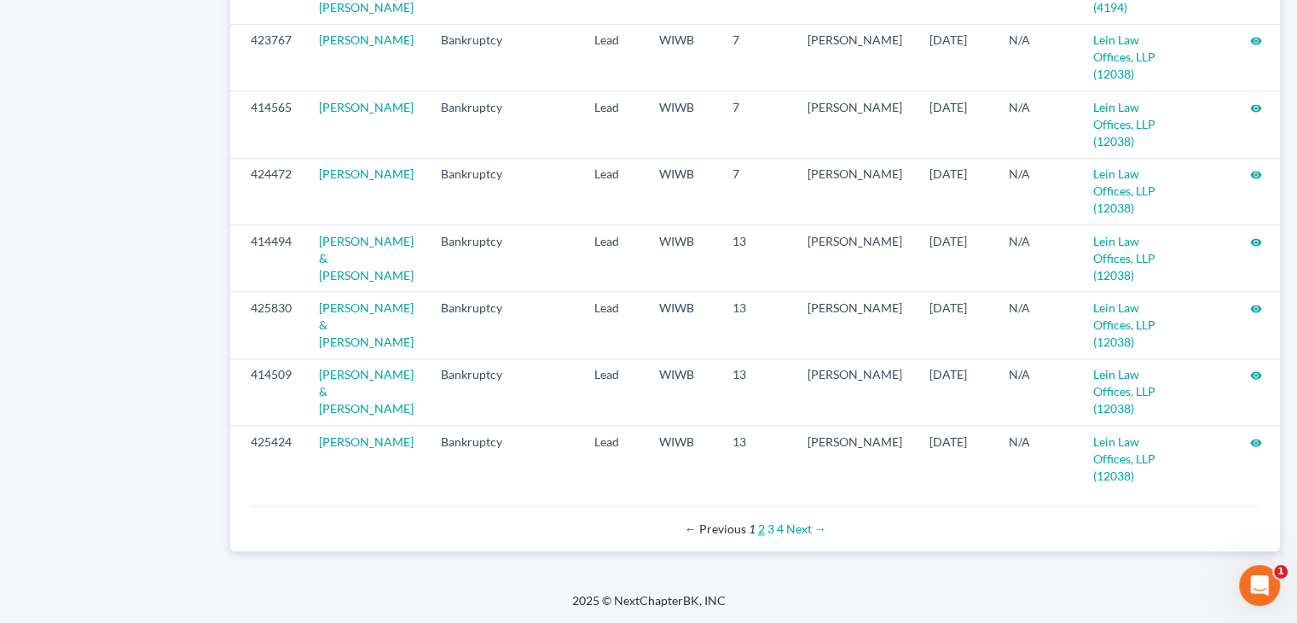
click at [762, 529] on link "2" at bounding box center [761, 528] width 7 height 14
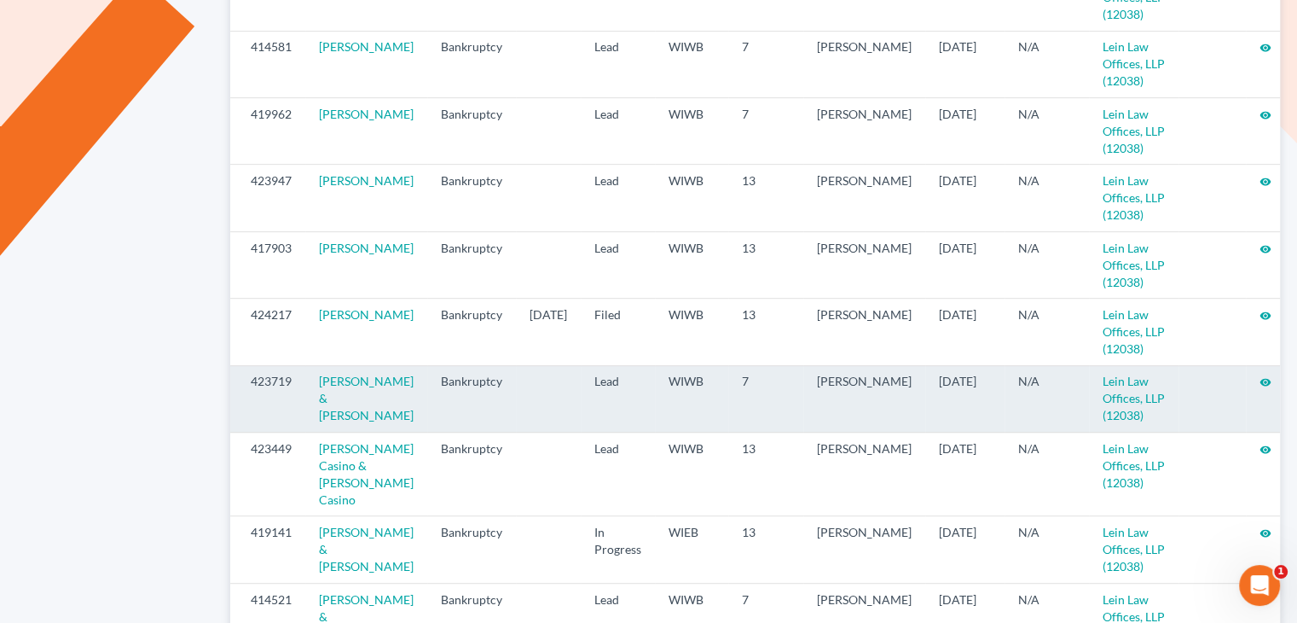
scroll to position [853, 0]
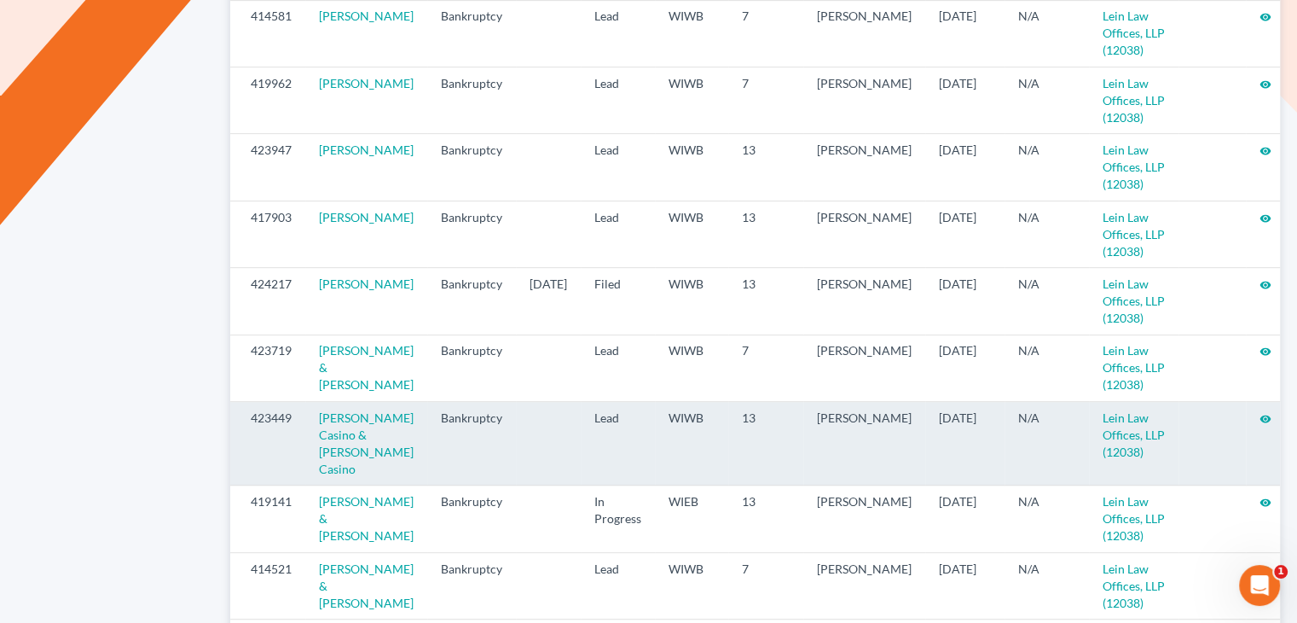
click at [1260, 420] on icon "visibility" at bounding box center [1266, 419] width 12 height 12
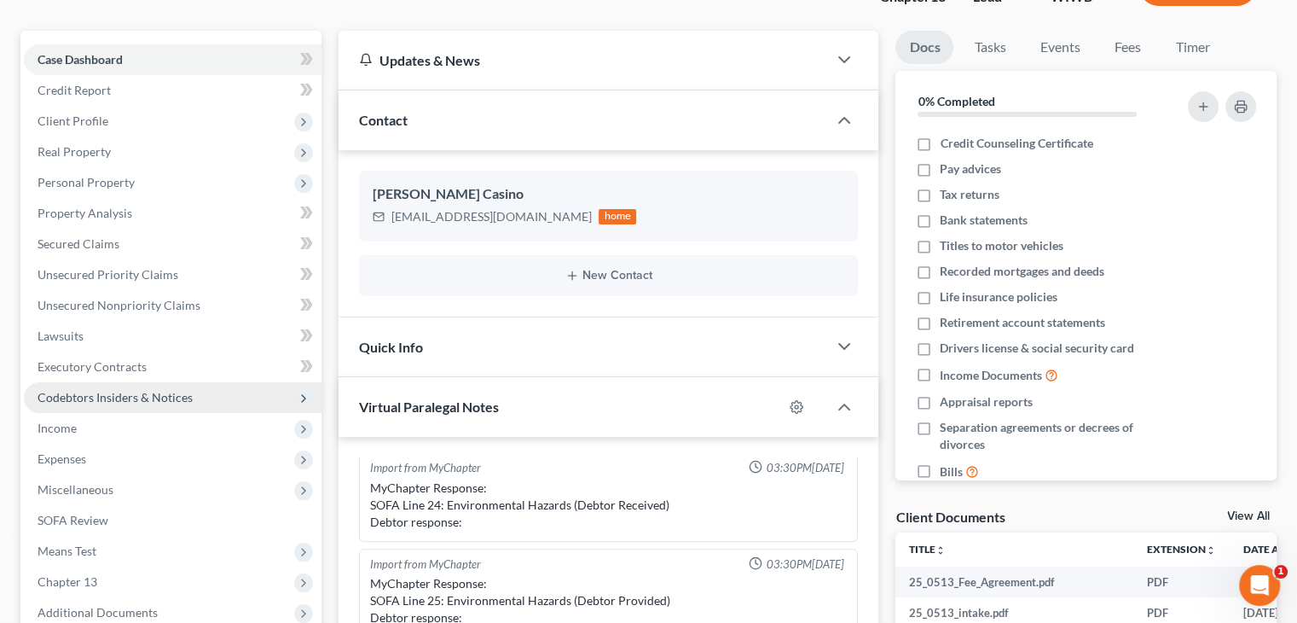
scroll to position [171, 0]
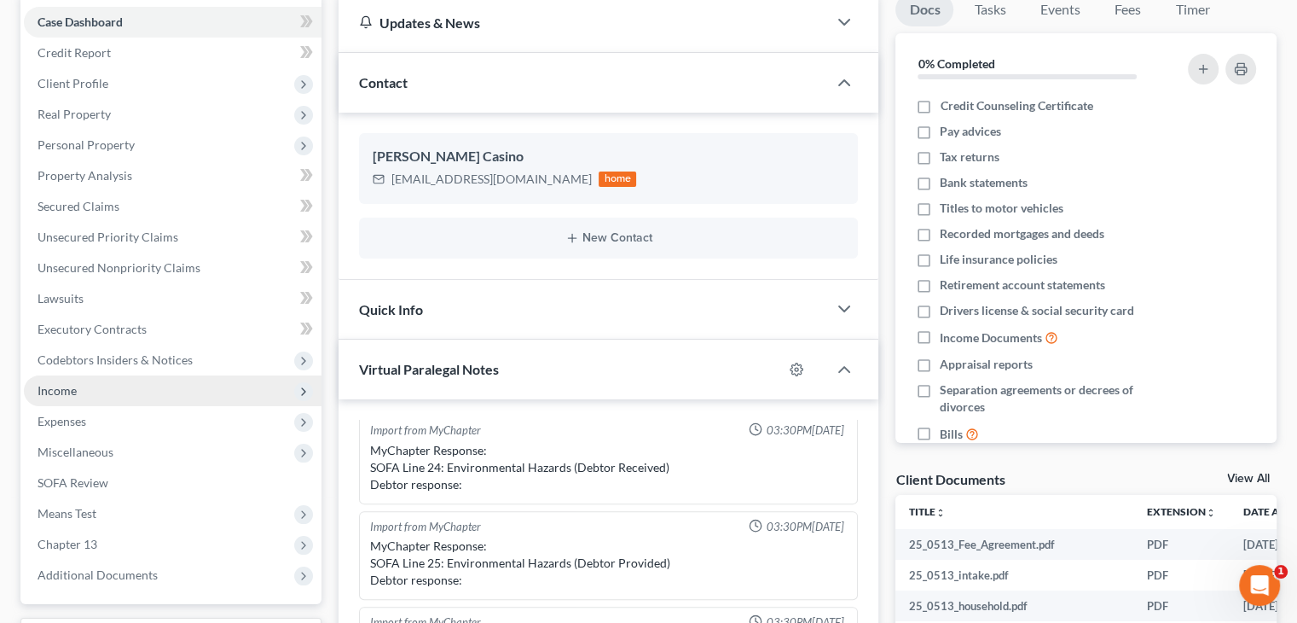
click at [105, 393] on span "Income" at bounding box center [173, 390] width 298 height 31
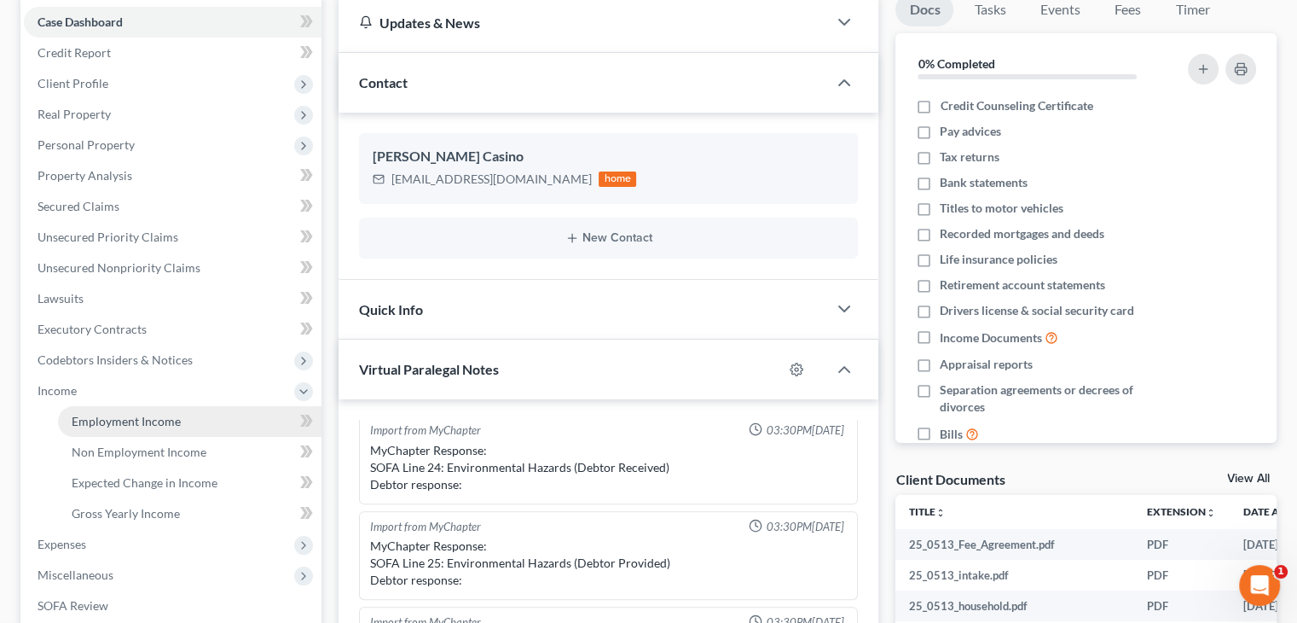
click at [113, 420] on span "Employment Income" at bounding box center [126, 421] width 109 height 14
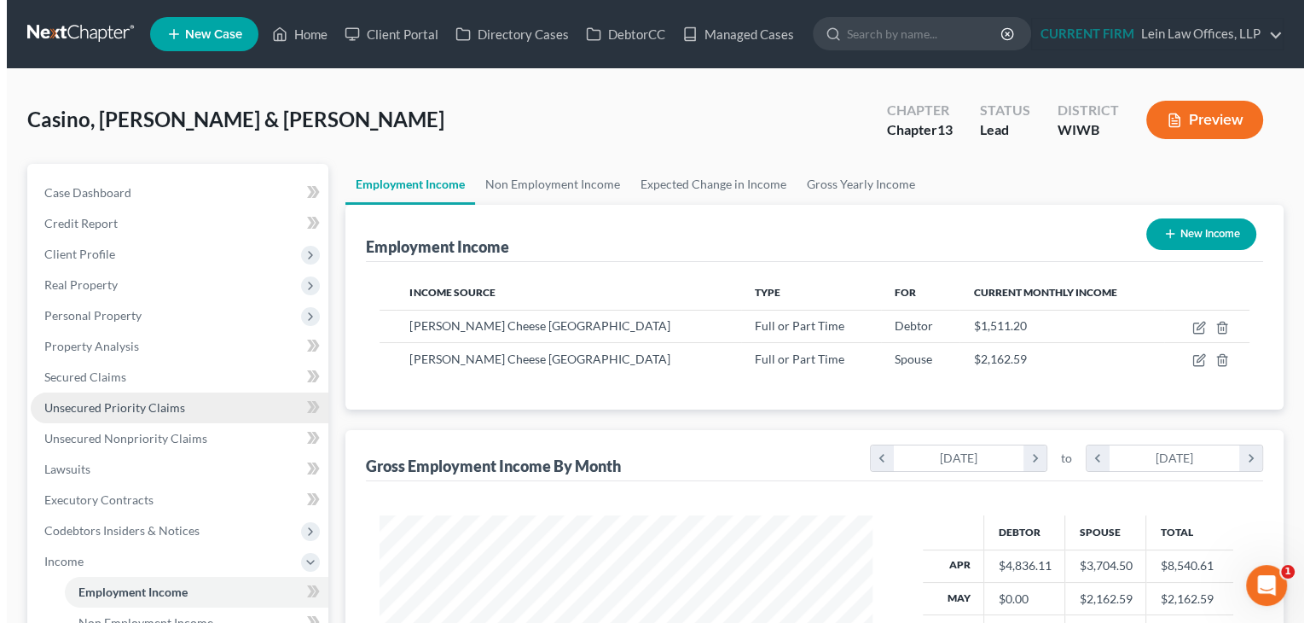
scroll to position [304, 526]
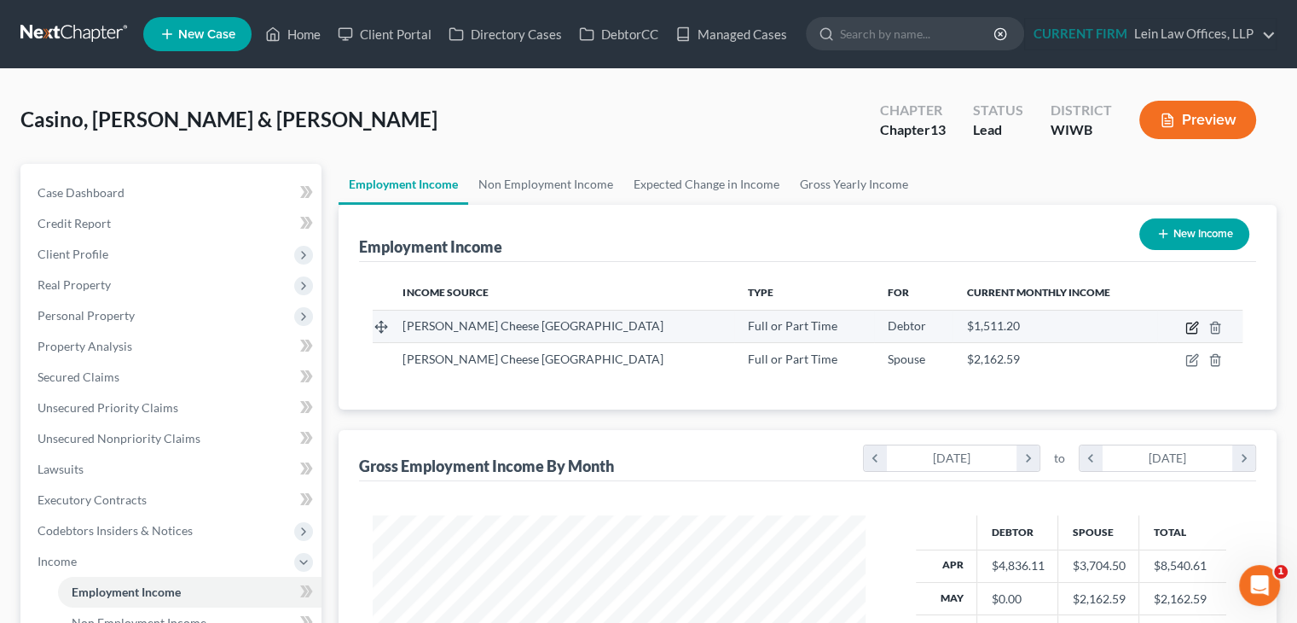
click at [1190, 328] on icon "button" at bounding box center [1194, 326] width 8 height 8
select select "0"
select select "52"
select select "0"
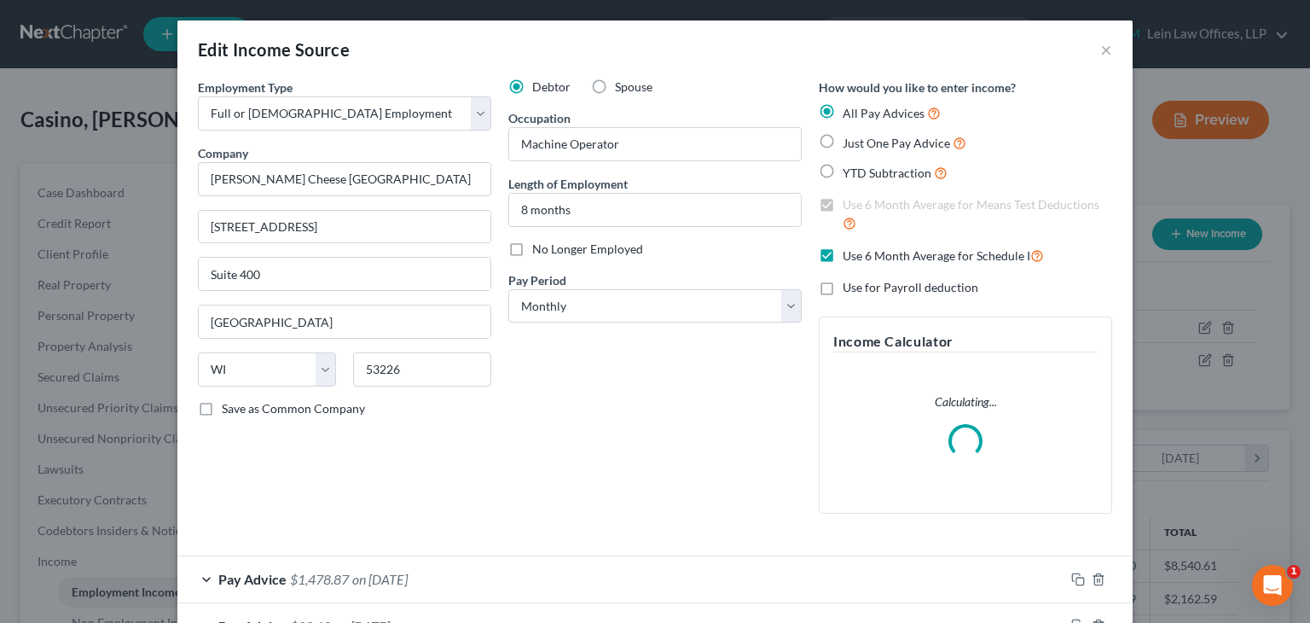
scroll to position [304, 532]
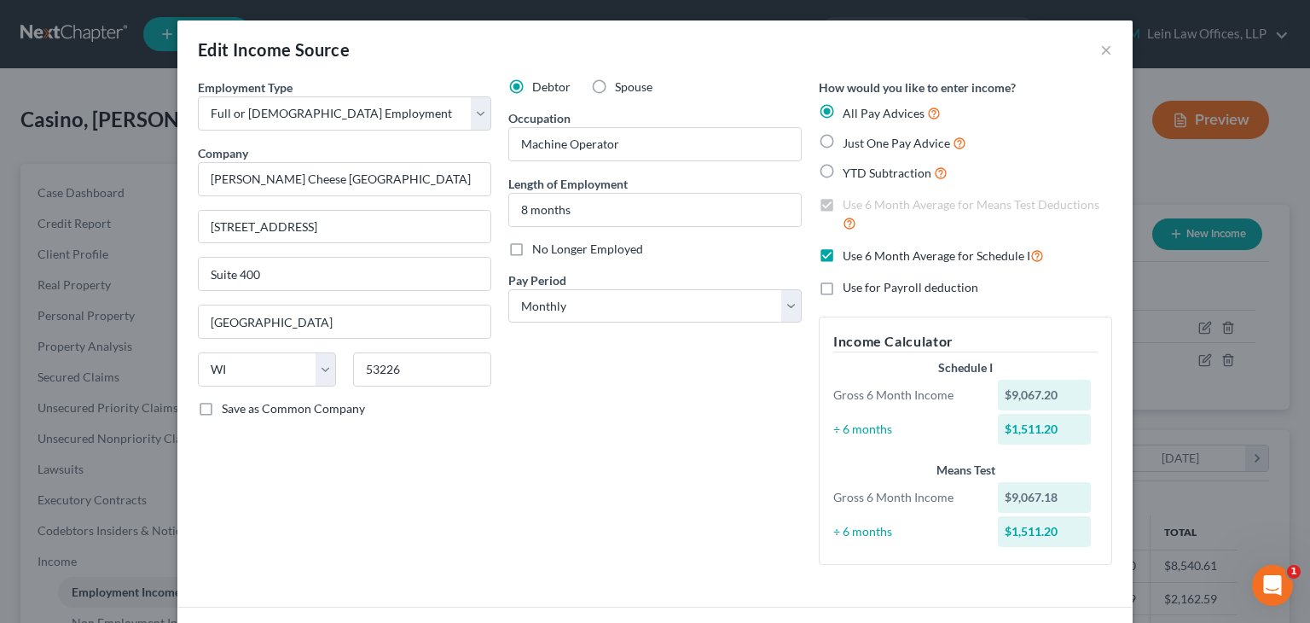
click at [843, 167] on label "YTD Subtraction" at bounding box center [895, 173] width 105 height 20
click at [849, 167] on input "YTD Subtraction" at bounding box center [854, 168] width 11 height 11
radio input "true"
checkbox input "false"
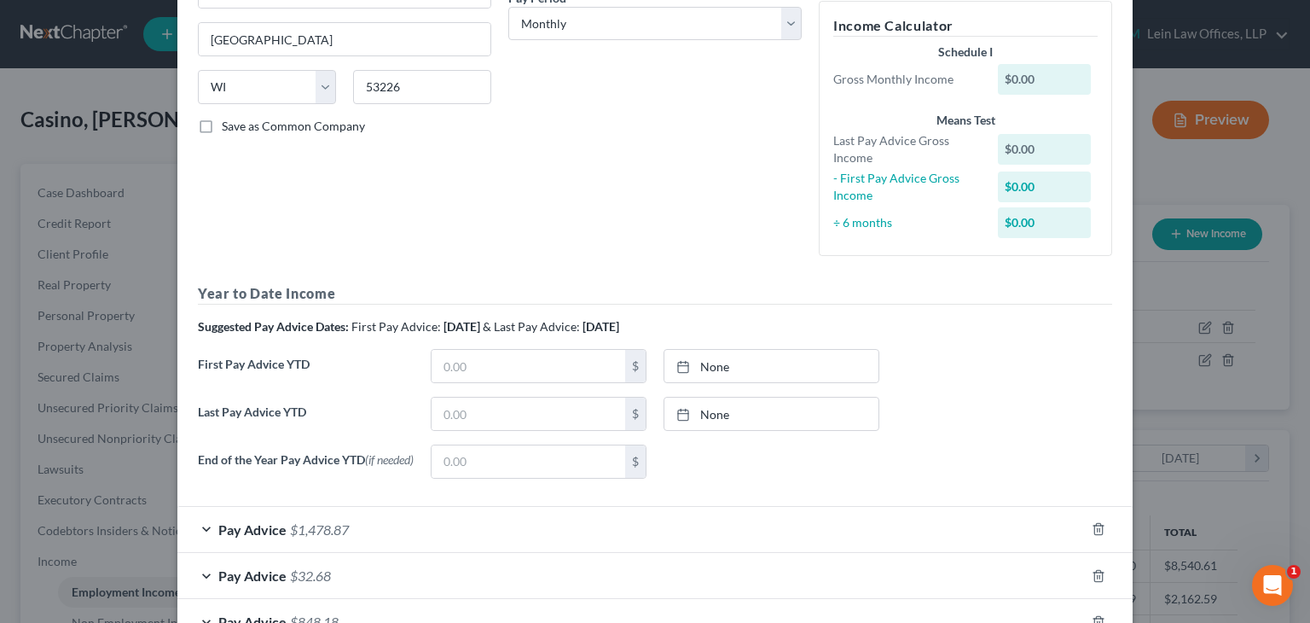
scroll to position [541, 0]
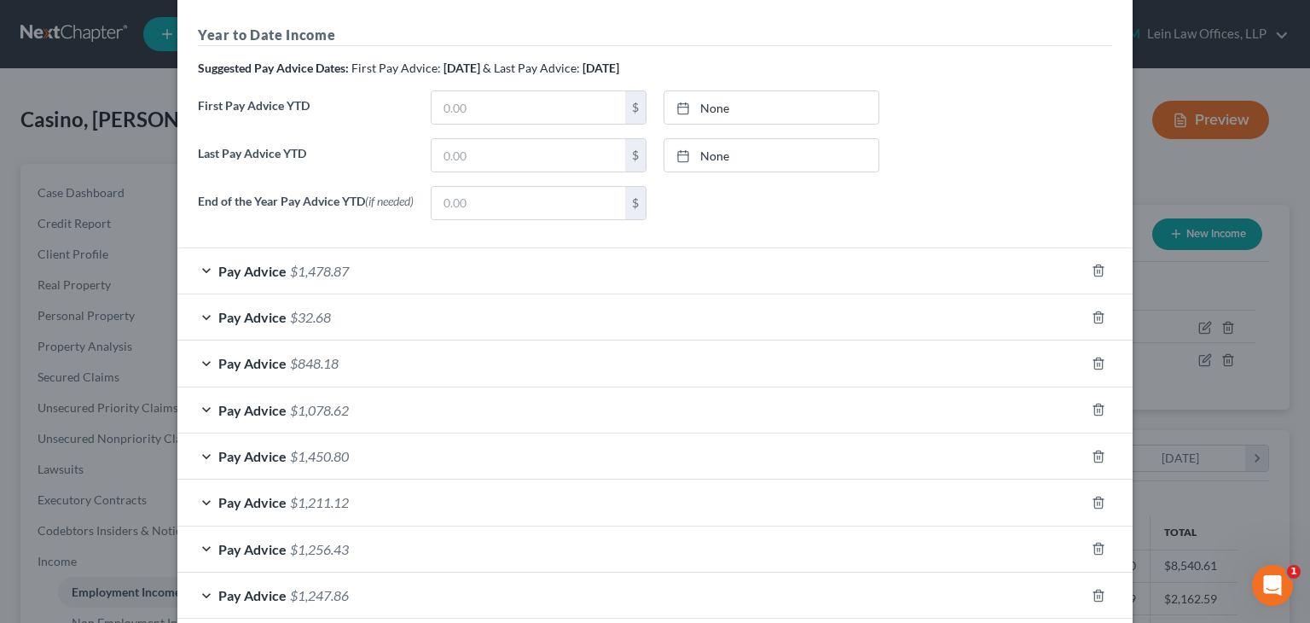
click at [206, 269] on div "Pay Advice $1,478.87" at bounding box center [630, 270] width 907 height 45
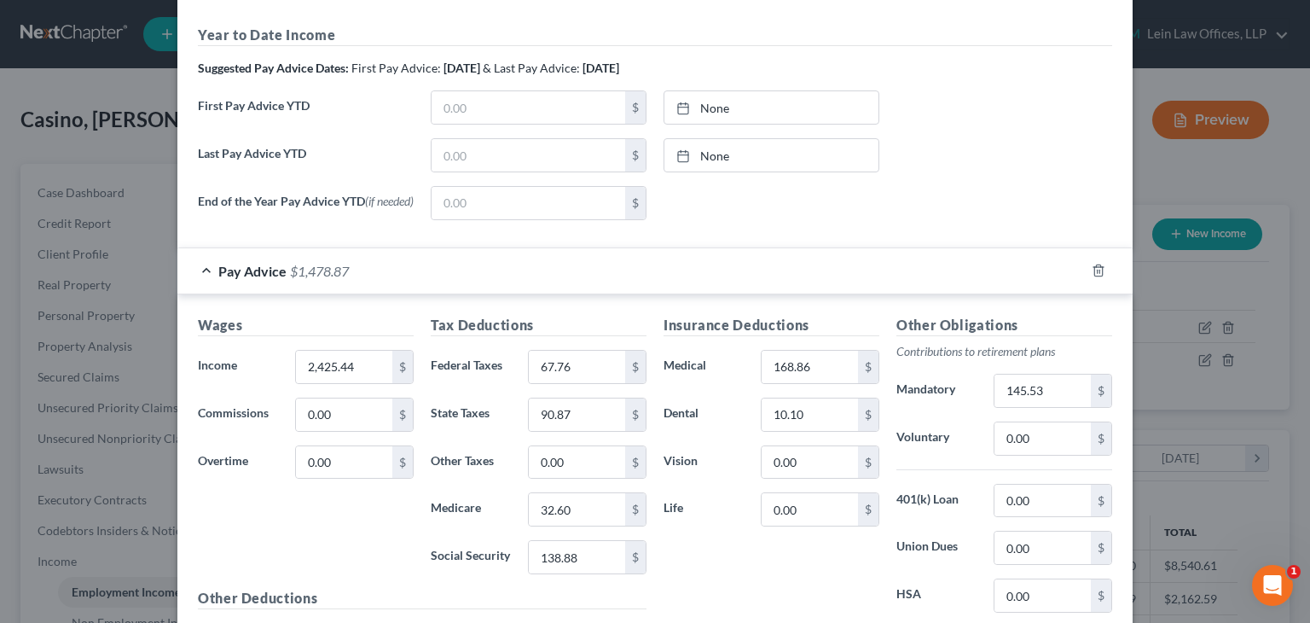
click at [206, 269] on div "Pay Advice $1,478.87" at bounding box center [630, 270] width 907 height 45
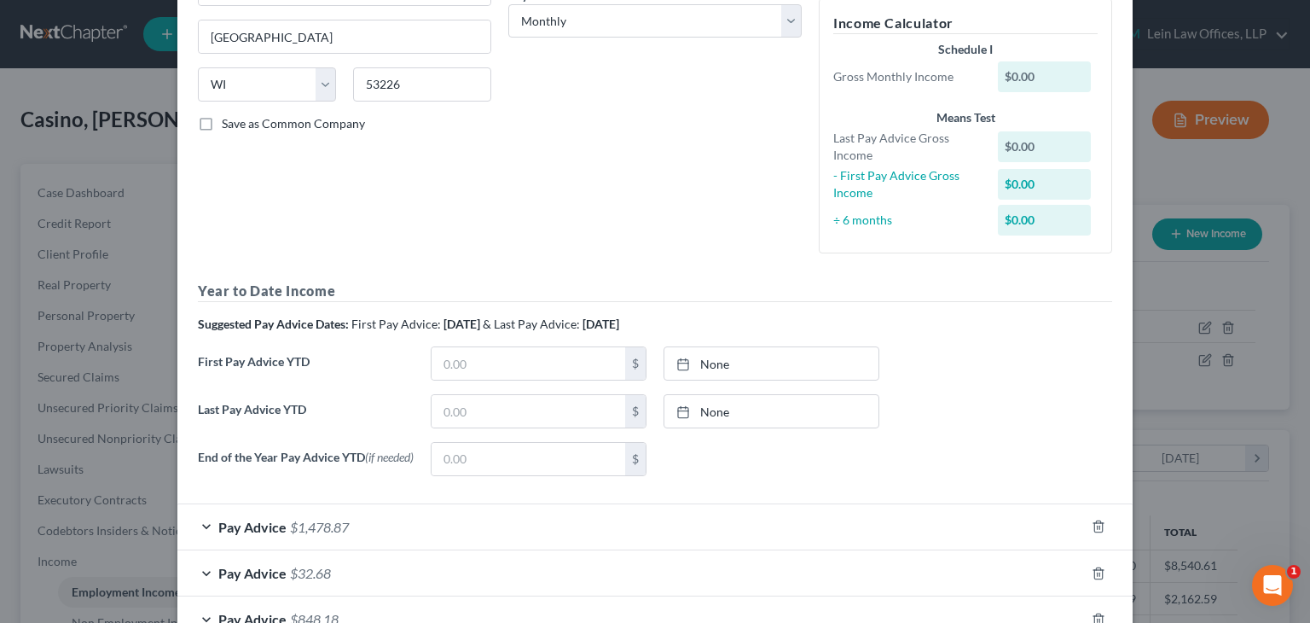
scroll to position [0, 0]
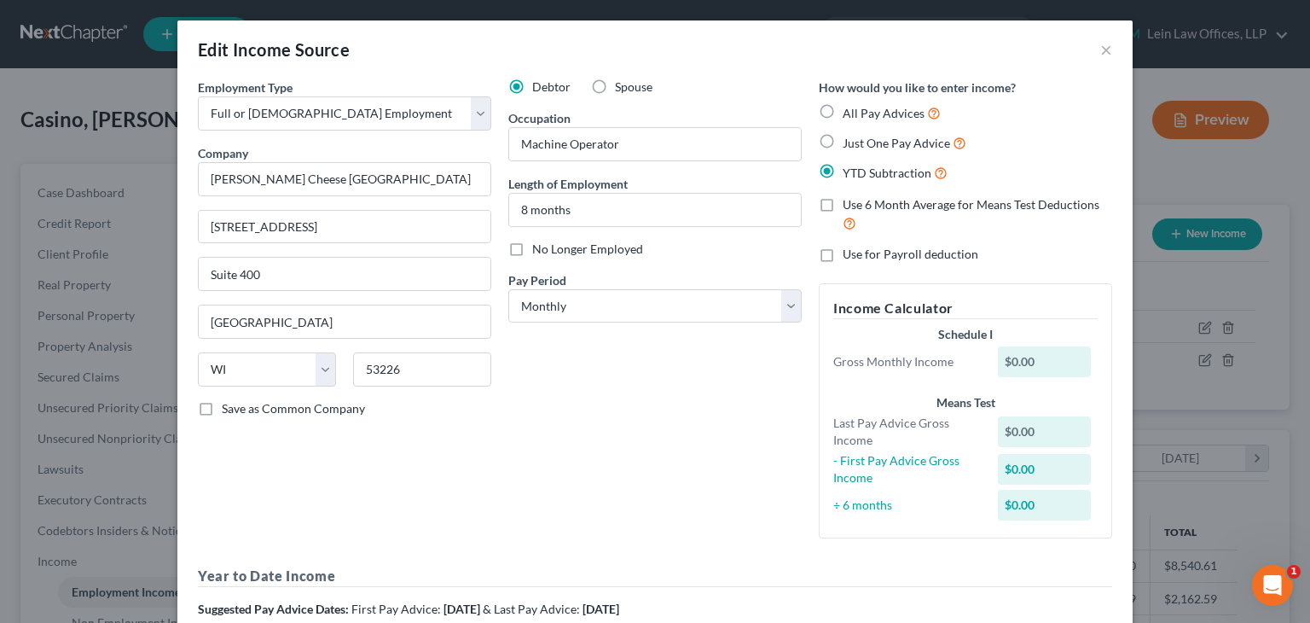
click at [615, 91] on label "Spouse" at bounding box center [634, 86] width 38 height 17
click at [622, 90] on input "Spouse" at bounding box center [627, 83] width 11 height 11
radio input "true"
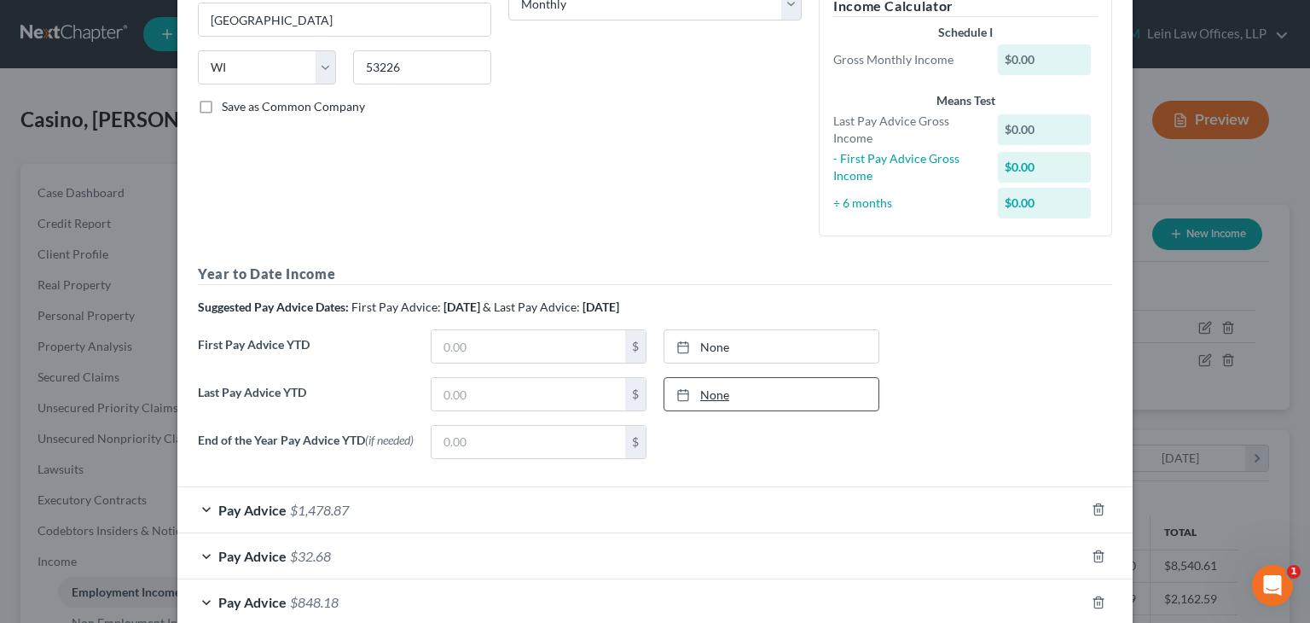
scroll to position [341, 0]
